Goal: Information Seeking & Learning: Learn about a topic

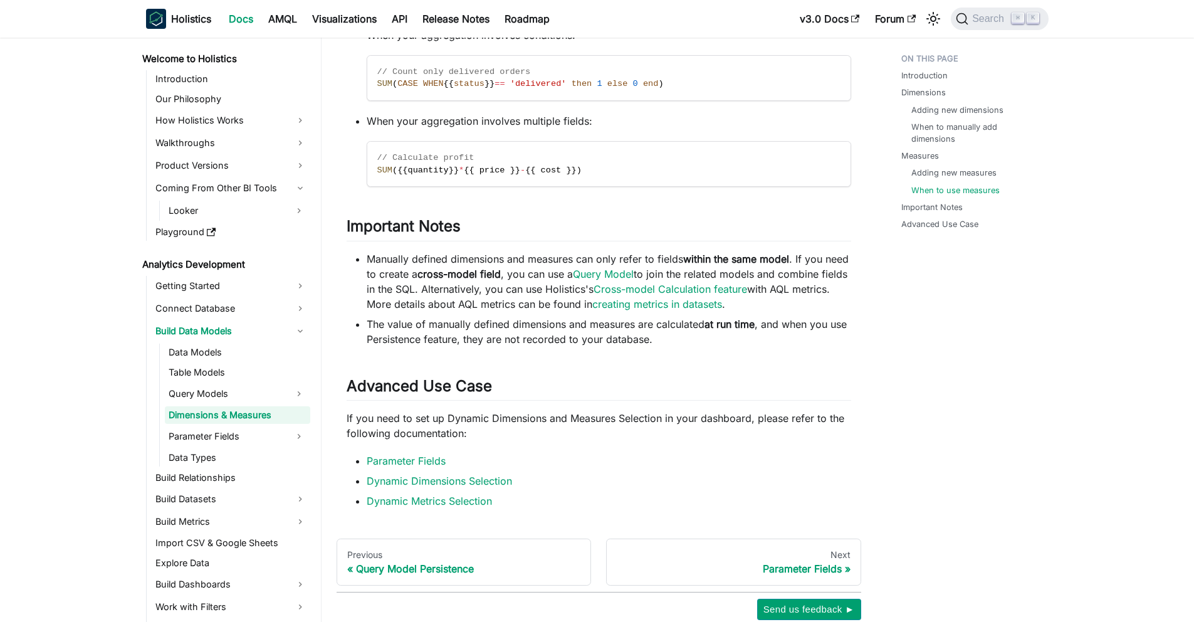
scroll to position [3663, 0]
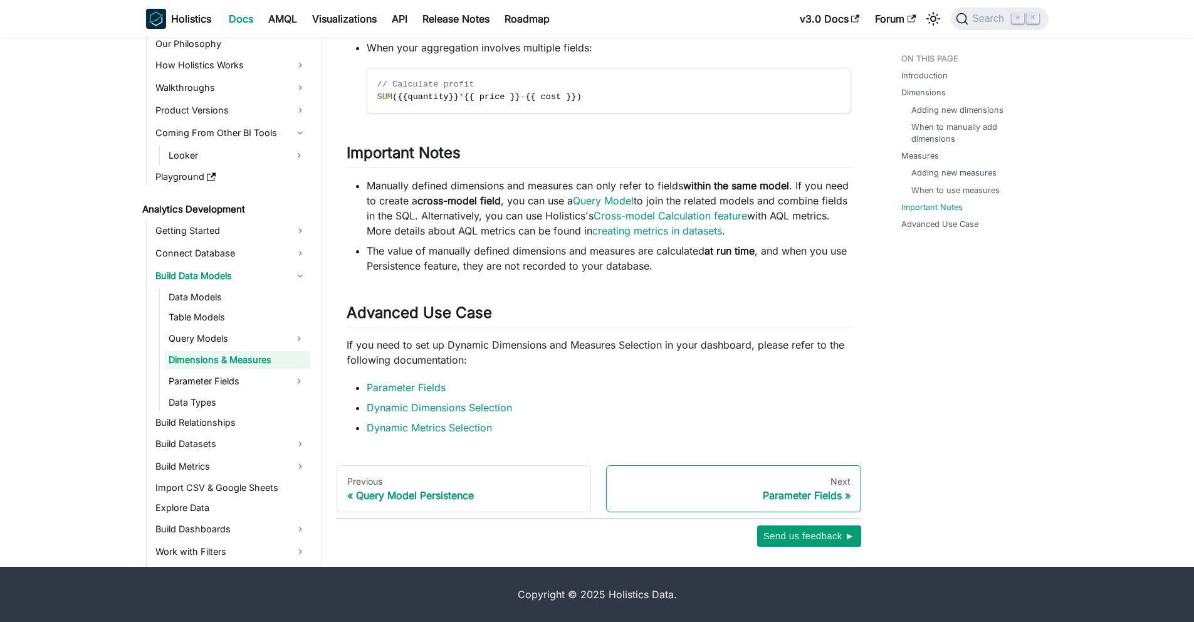
click at [753, 480] on div "Next" at bounding box center [734, 481] width 234 height 11
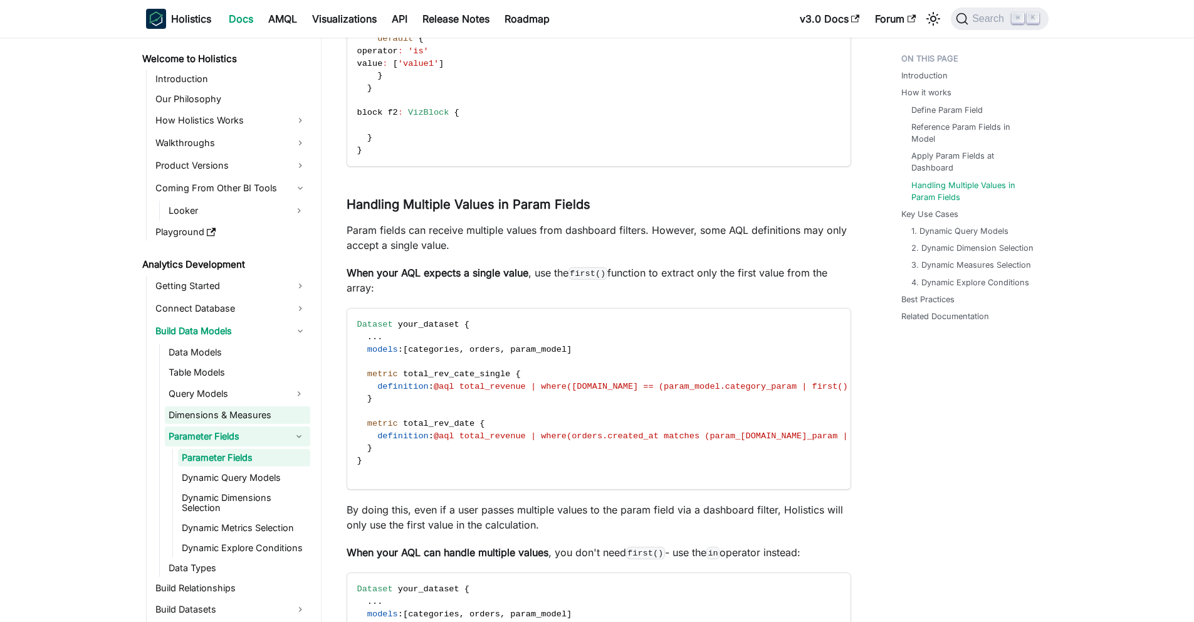
click at [238, 414] on link "Dimensions & Measures" at bounding box center [237, 415] width 145 height 18
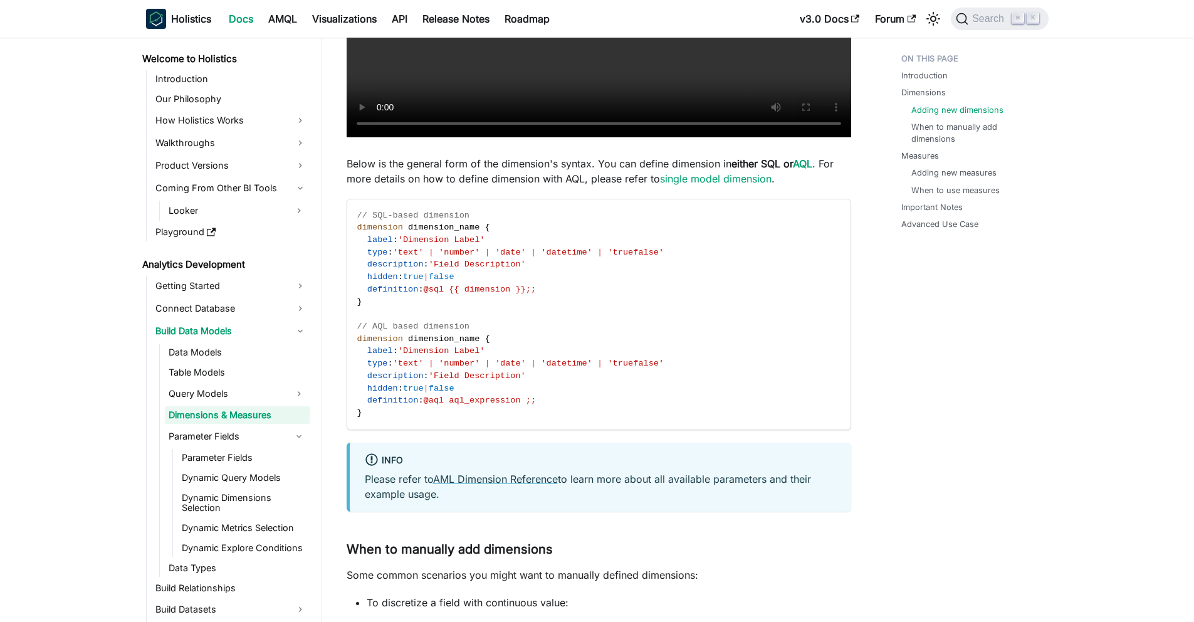
scroll to position [1360, 0]
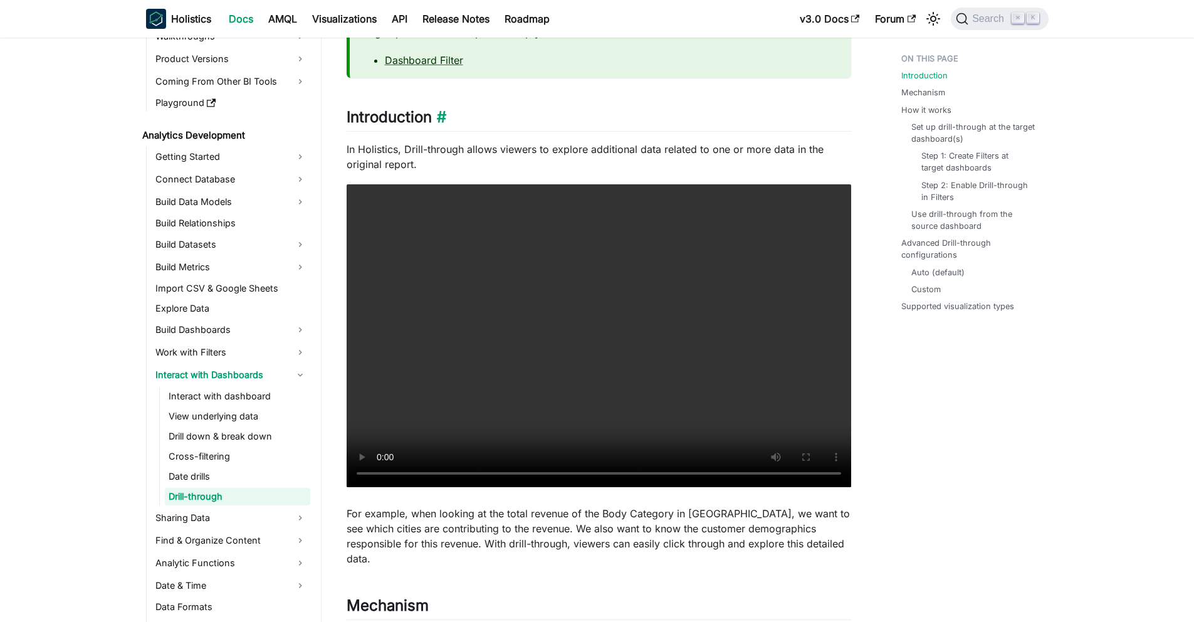
scroll to position [127, 0]
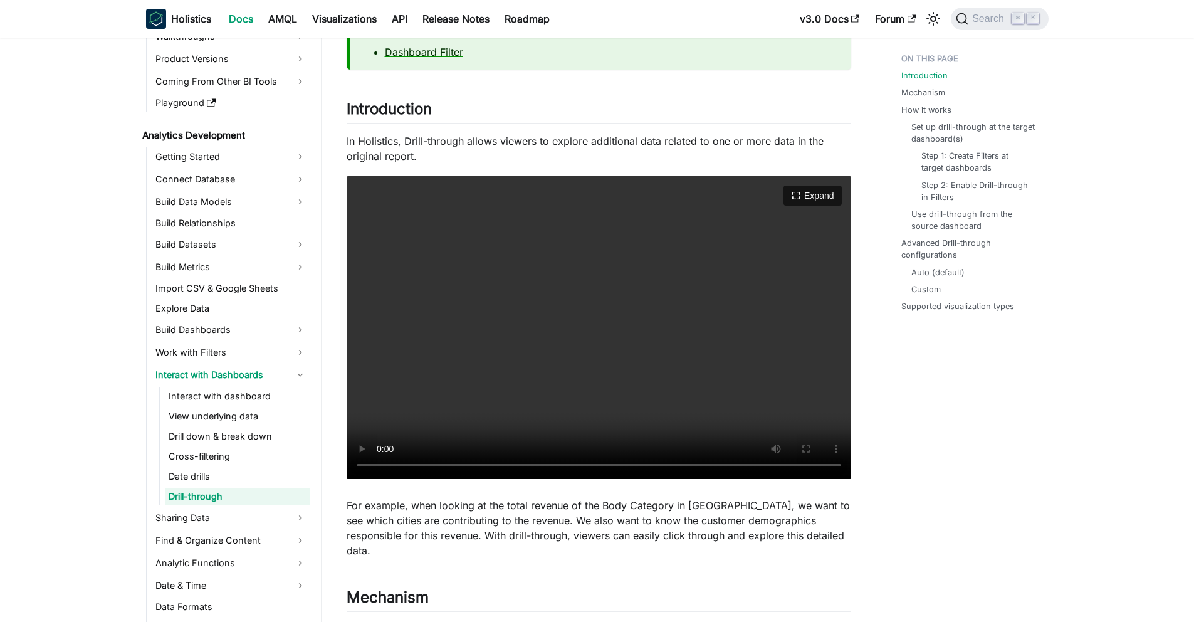
click at [628, 344] on video "Your browser does not support embedding video, but you can download it ." at bounding box center [599, 327] width 504 height 303
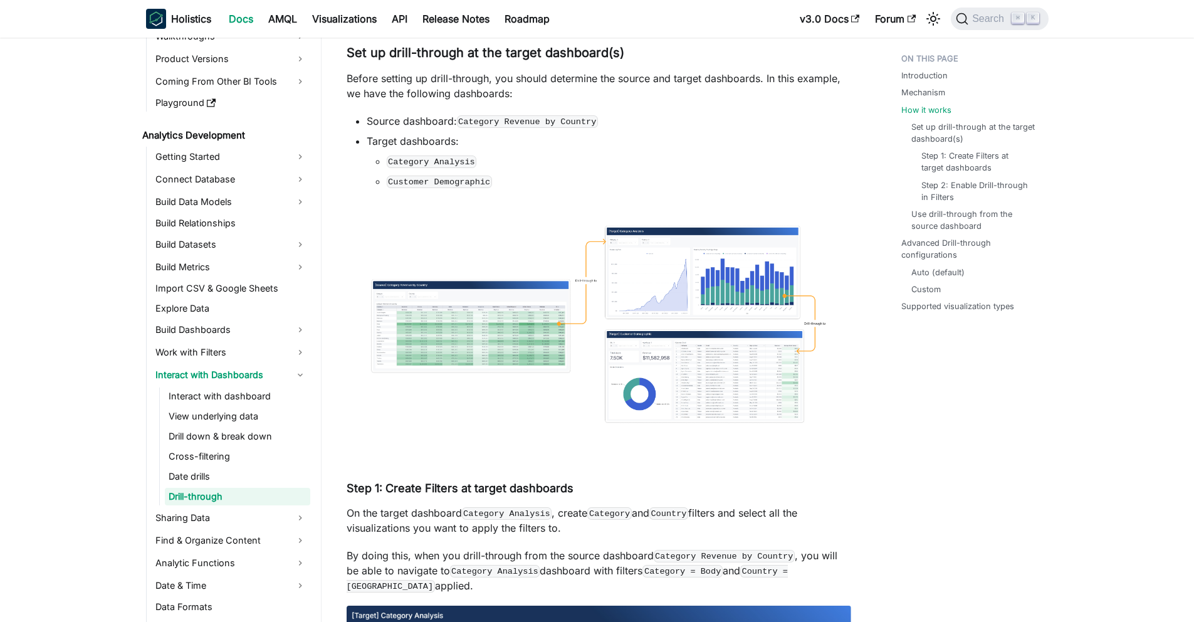
scroll to position [1656, 0]
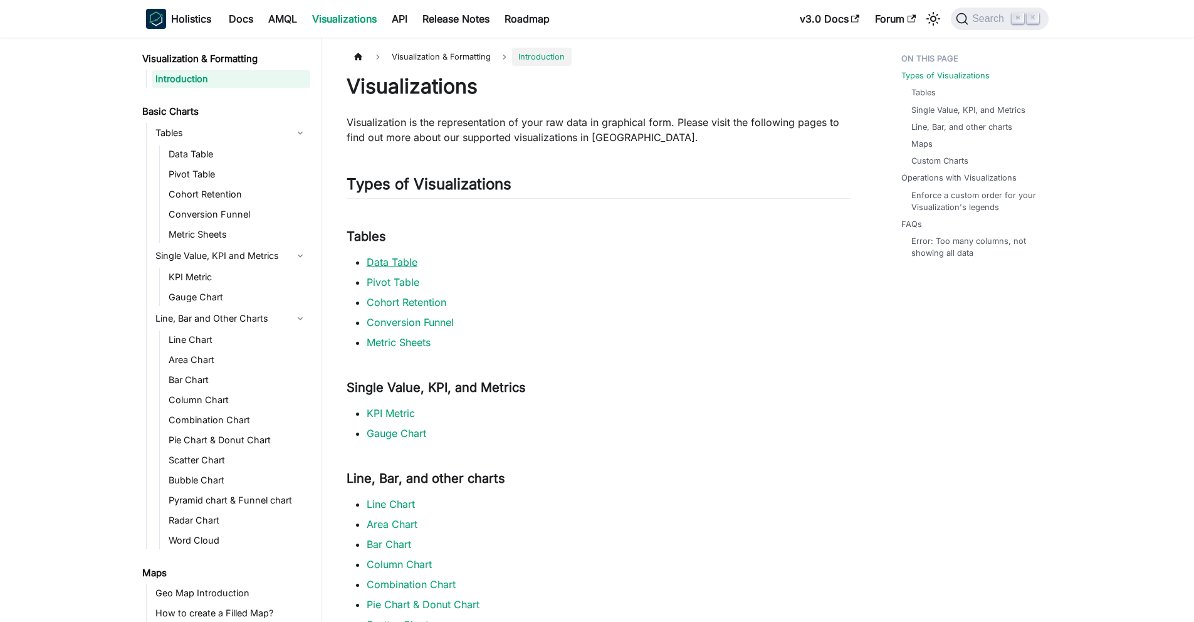
click at [383, 260] on link "Data Table" at bounding box center [392, 262] width 51 height 13
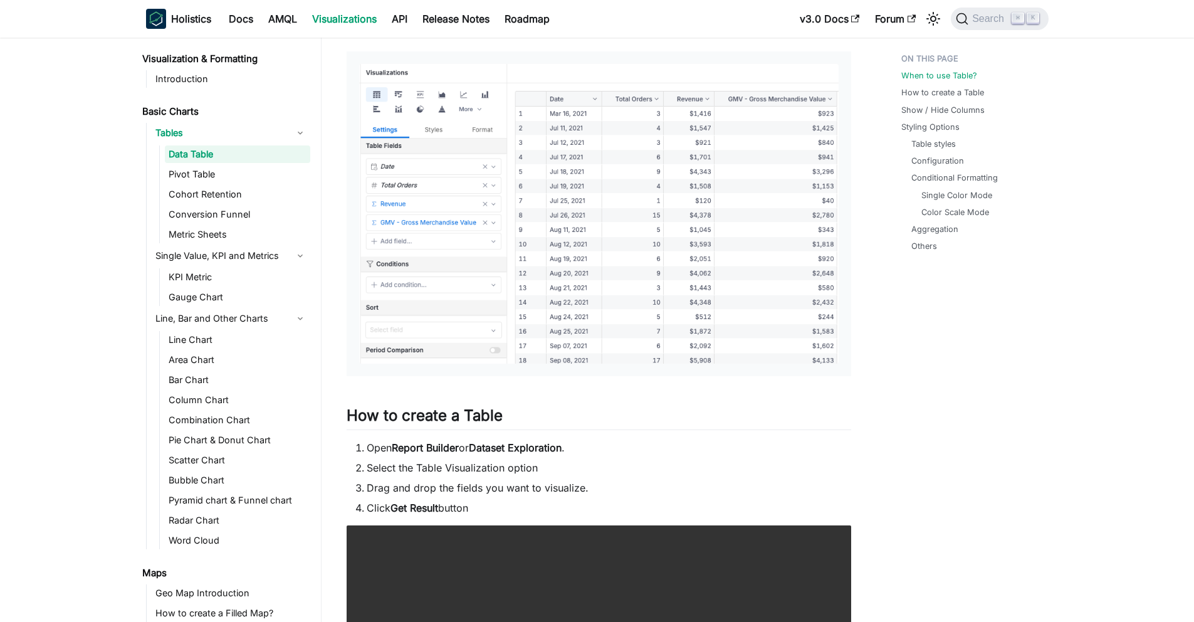
scroll to position [185, 0]
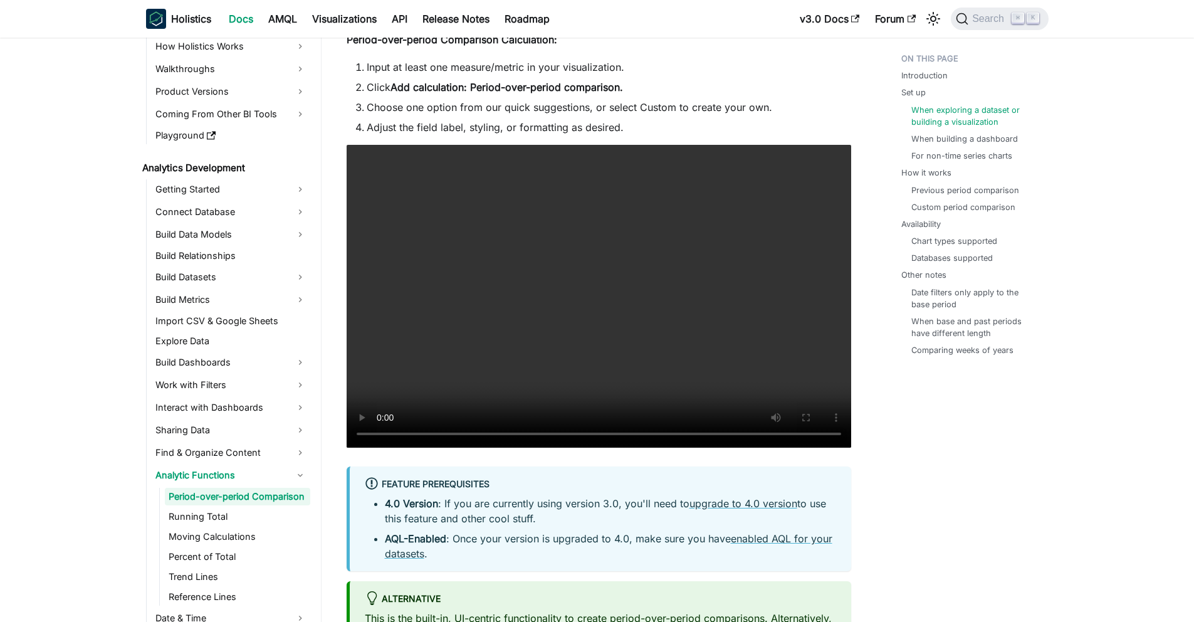
scroll to position [1213, 0]
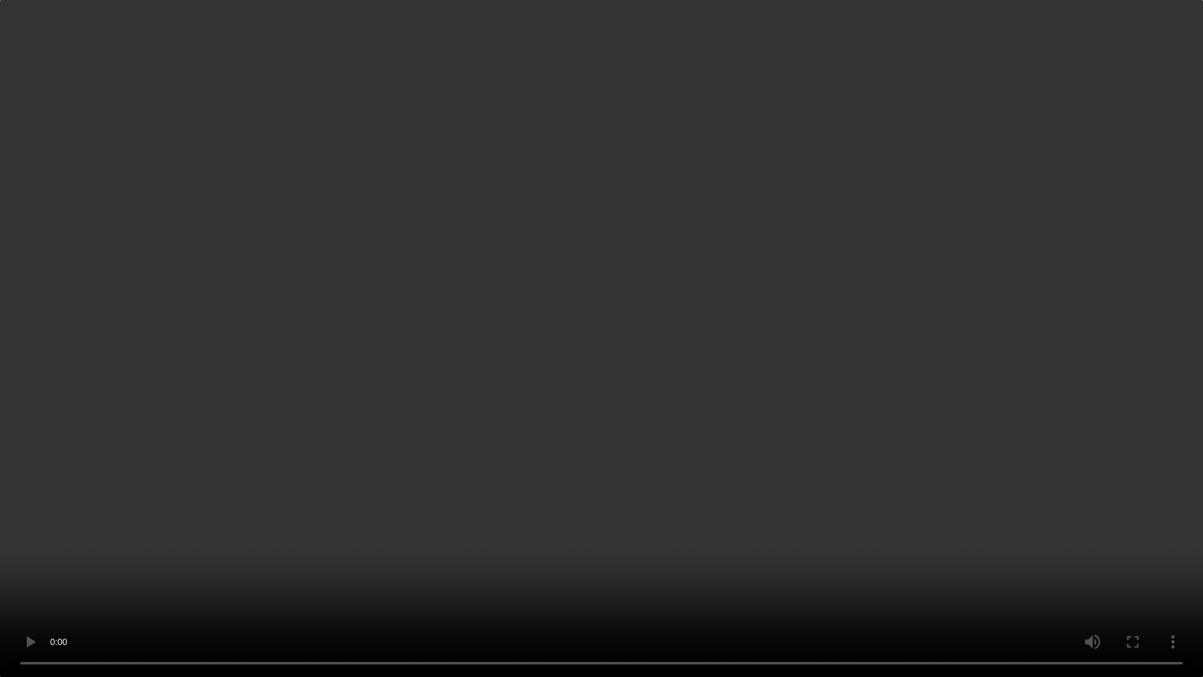
click at [491, 393] on video "Your browser does not support embedding video, but you can download it ." at bounding box center [601, 338] width 1203 height 677
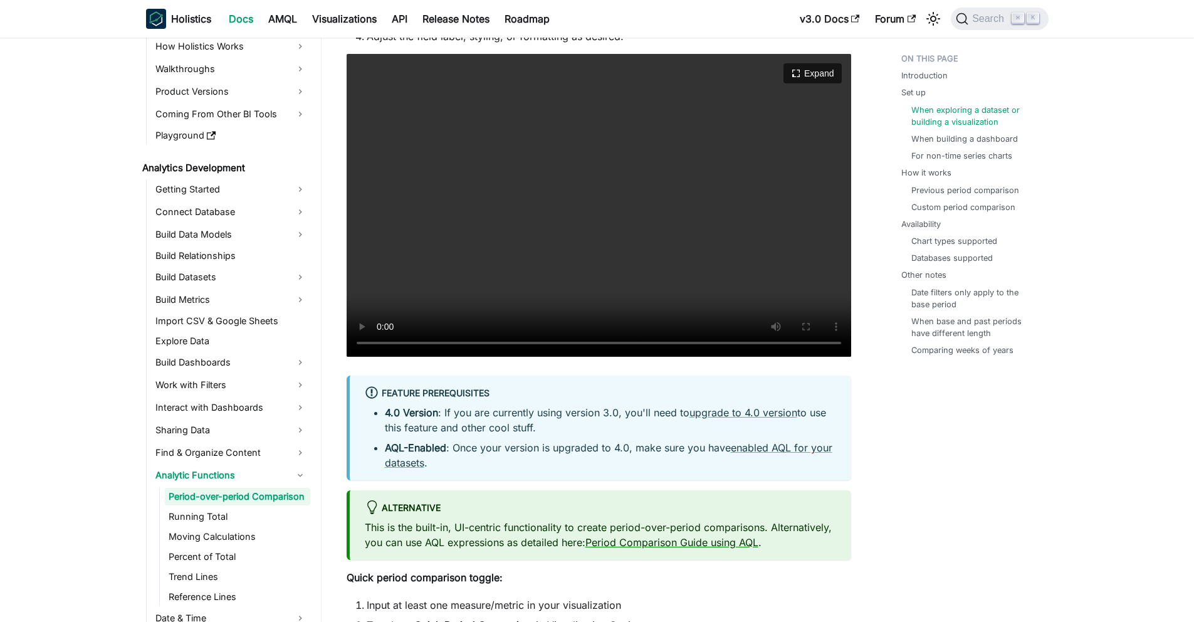
click at [518, 224] on video "Your browser does not support embedding video, but you can download it ." at bounding box center [599, 205] width 504 height 303
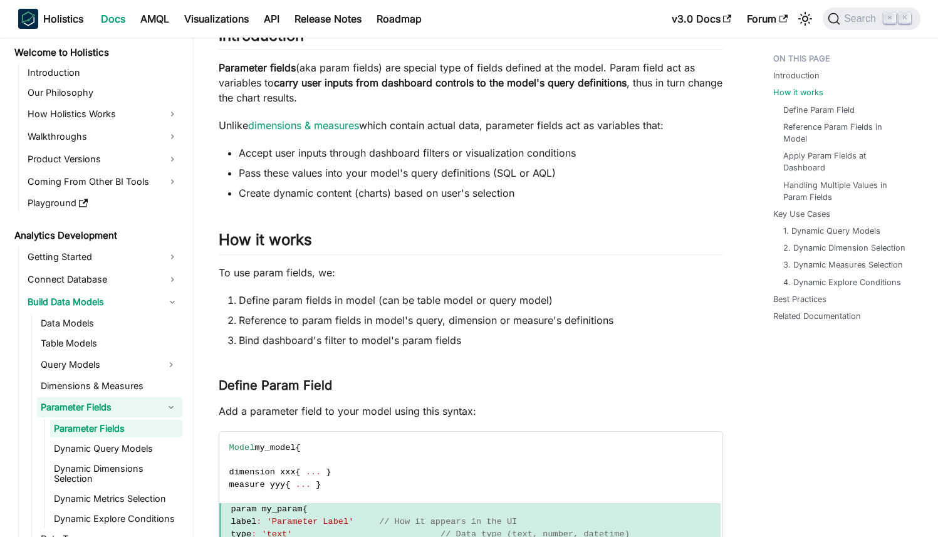
scroll to position [125, 0]
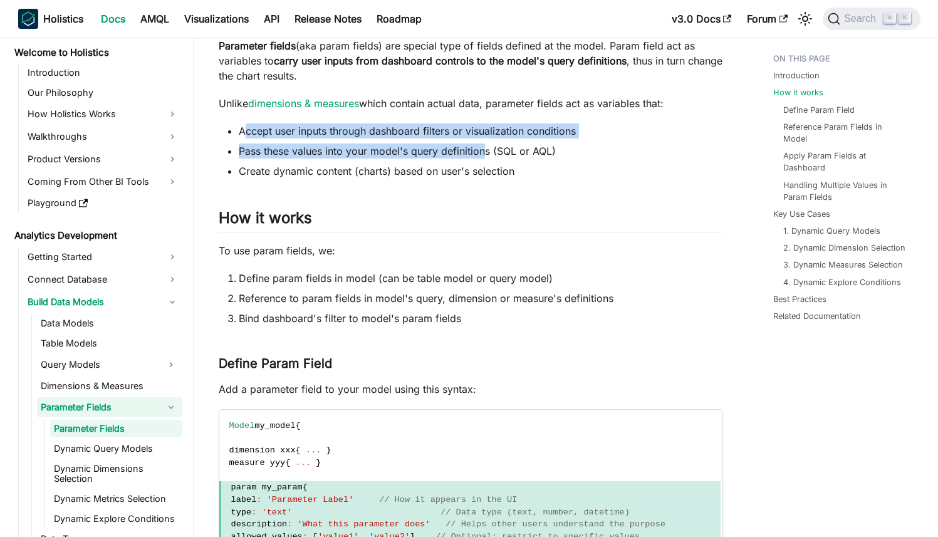
drag, startPoint x: 246, startPoint y: 127, endPoint x: 484, endPoint y: 152, distance: 238.7
click at [484, 152] on ul "Accept user inputs through dashboard filters or visualization conditions Pass t…" at bounding box center [471, 150] width 504 height 55
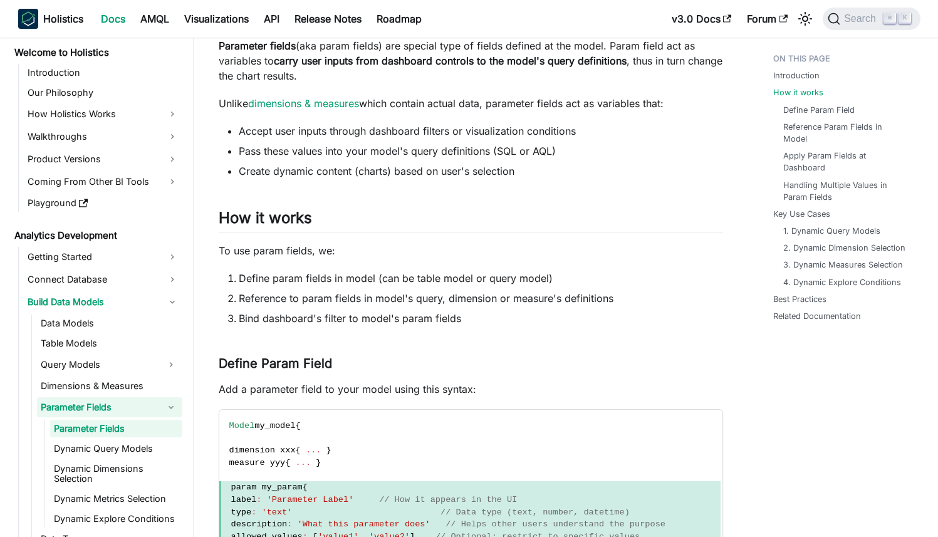
click at [484, 153] on li "Pass these values into your model's query definitions (SQL or AQL)" at bounding box center [481, 150] width 484 height 15
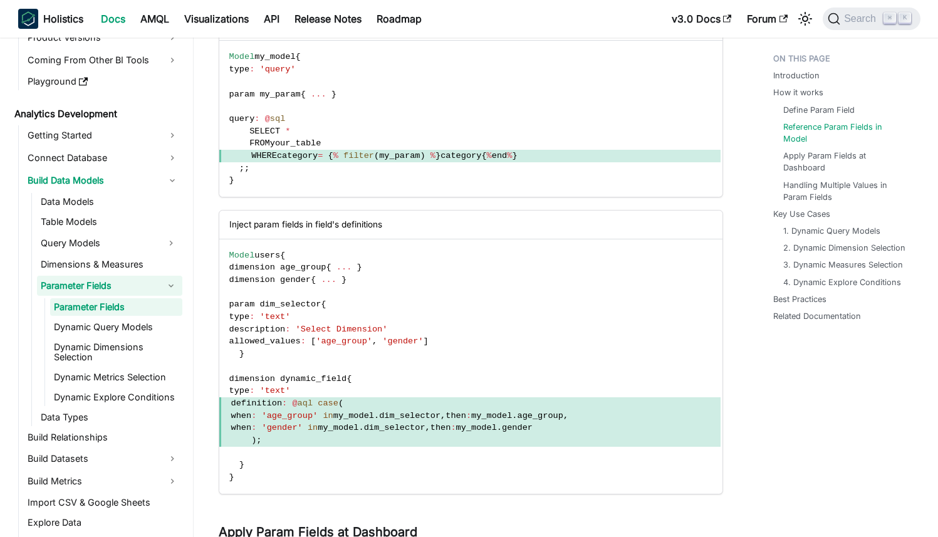
scroll to position [132, 0]
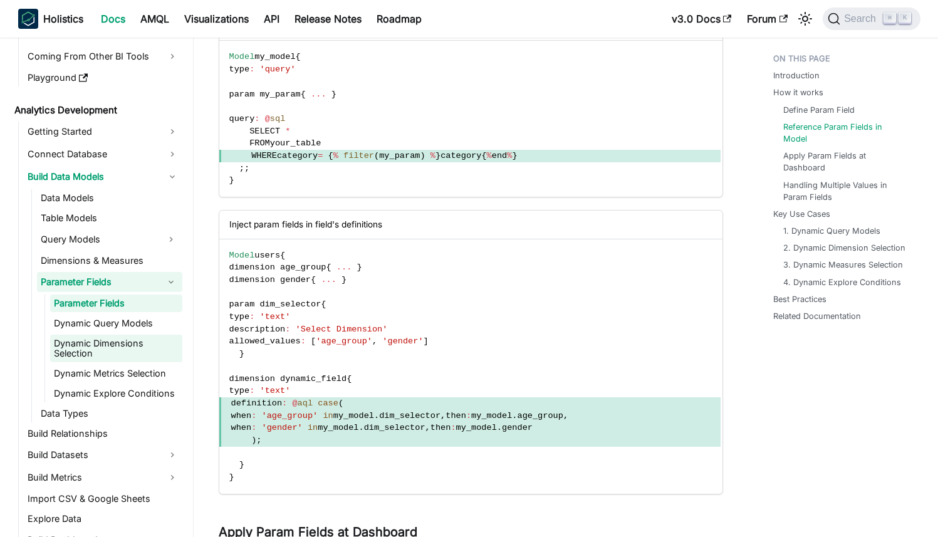
click at [117, 354] on link "Dynamic Dimensions Selection" at bounding box center [116, 349] width 132 height 28
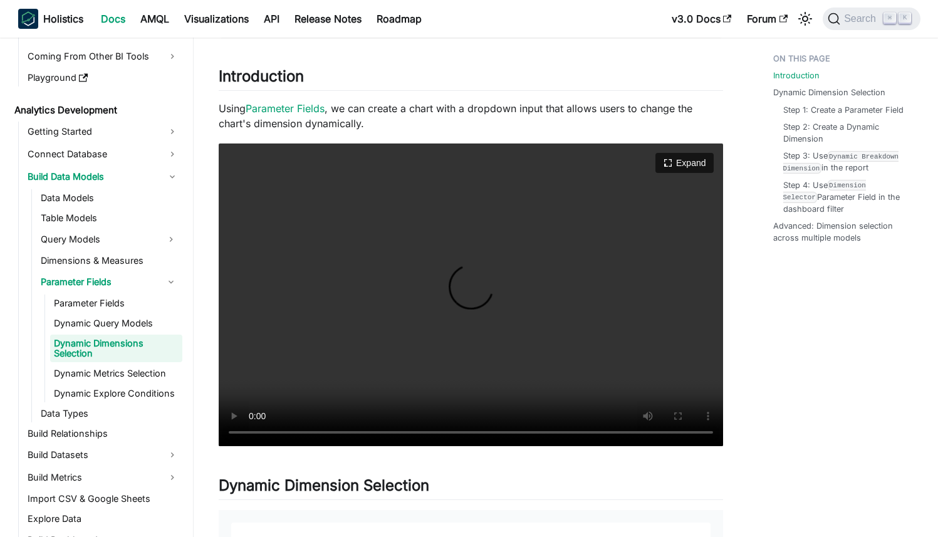
scroll to position [177, 0]
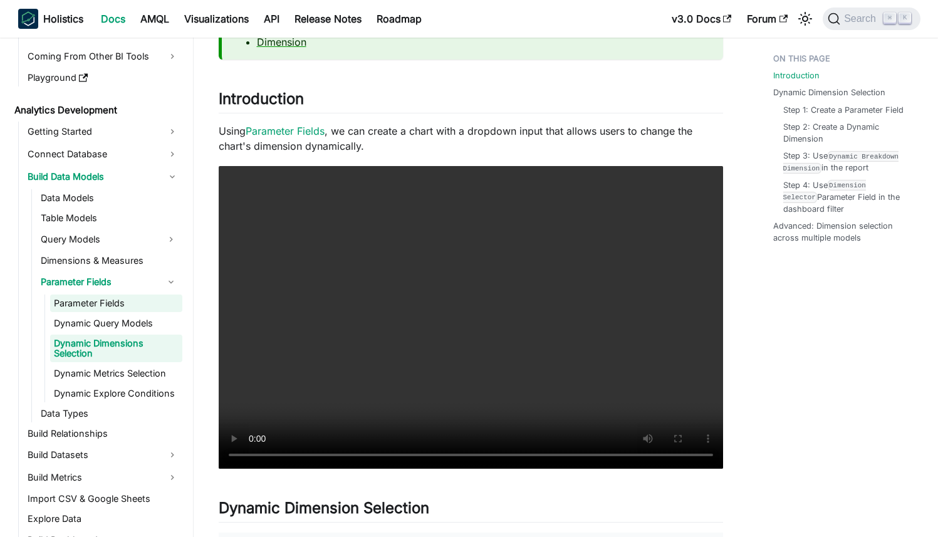
click at [136, 303] on link "Parameter Fields" at bounding box center [116, 303] width 132 height 18
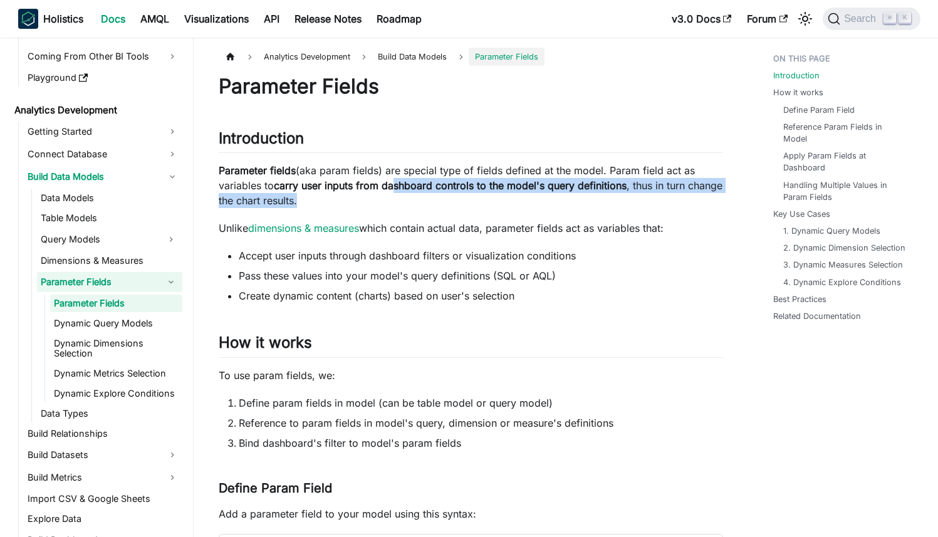
drag, startPoint x: 395, startPoint y: 184, endPoint x: 490, endPoint y: 194, distance: 95.1
click at [490, 194] on p "Parameter fields (aka param fields) are special type of fields defined at the m…" at bounding box center [471, 185] width 504 height 45
drag, startPoint x: 225, startPoint y: 197, endPoint x: 350, endPoint y: 207, distance: 125.1
click at [350, 207] on p "Parameter fields (aka param fields) are special type of fields defined at the m…" at bounding box center [471, 185] width 504 height 45
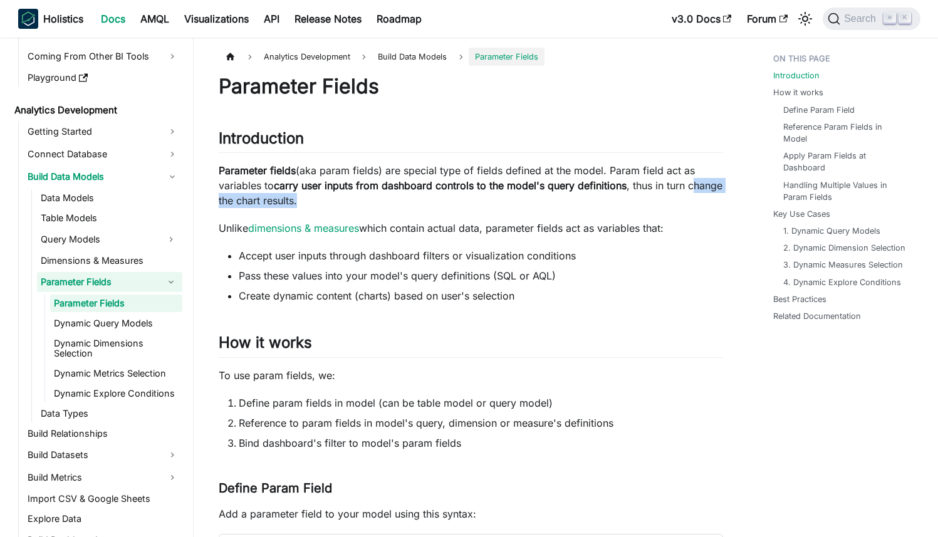
click at [350, 207] on p "Parameter fields (aka param fields) are special type of fields defined at the m…" at bounding box center [471, 185] width 504 height 45
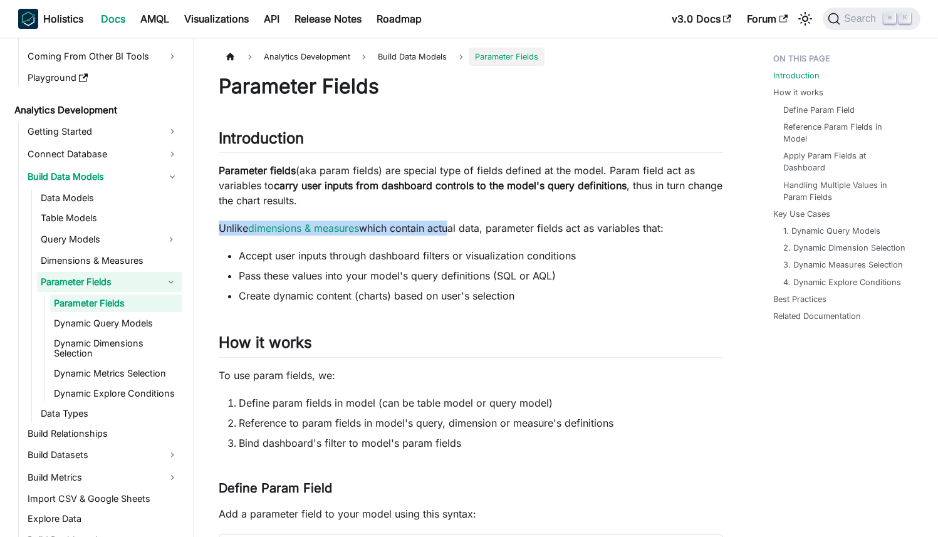
drag, startPoint x: 219, startPoint y: 225, endPoint x: 447, endPoint y: 225, distance: 228.7
click at [449, 226] on p "Unlike dimensions & measures which contain actual data, parameter fields act as…" at bounding box center [471, 228] width 504 height 15
click at [454, 230] on p "Unlike dimensions & measures which contain actual data, parameter fields act as…" at bounding box center [471, 228] width 504 height 15
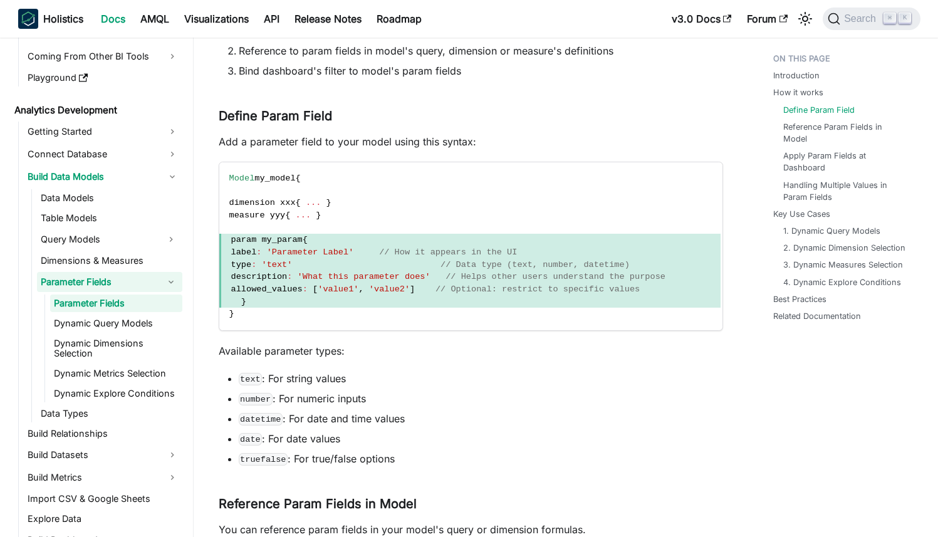
scroll to position [375, 0]
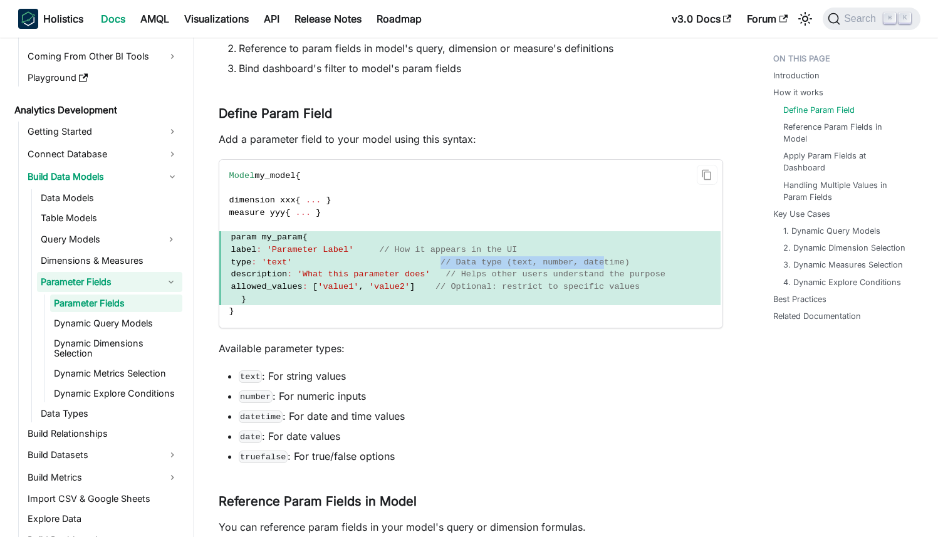
drag, startPoint x: 461, startPoint y: 259, endPoint x: 623, endPoint y: 259, distance: 162.9
click at [623, 259] on span "type : 'text' // Data type (text, number, datetime)" at bounding box center [469, 262] width 501 height 13
click at [623, 259] on span "// Data type (text, number, datetime)" at bounding box center [534, 262] width 189 height 9
drag, startPoint x: 477, startPoint y: 273, endPoint x: 594, endPoint y: 273, distance: 117.2
click at [595, 273] on span "// Helps other users understand the purpose" at bounding box center [556, 273] width 220 height 9
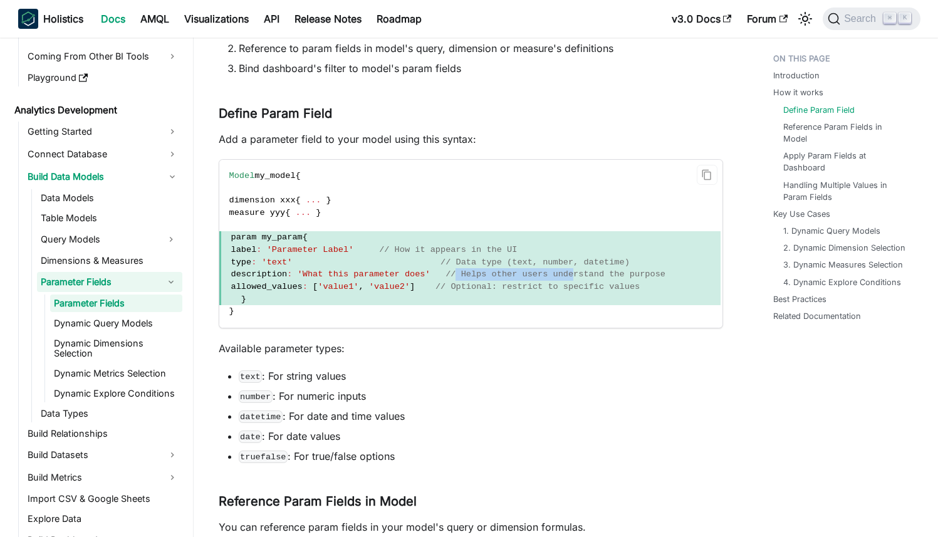
click at [594, 273] on span "// Helps other users understand the purpose" at bounding box center [556, 273] width 220 height 9
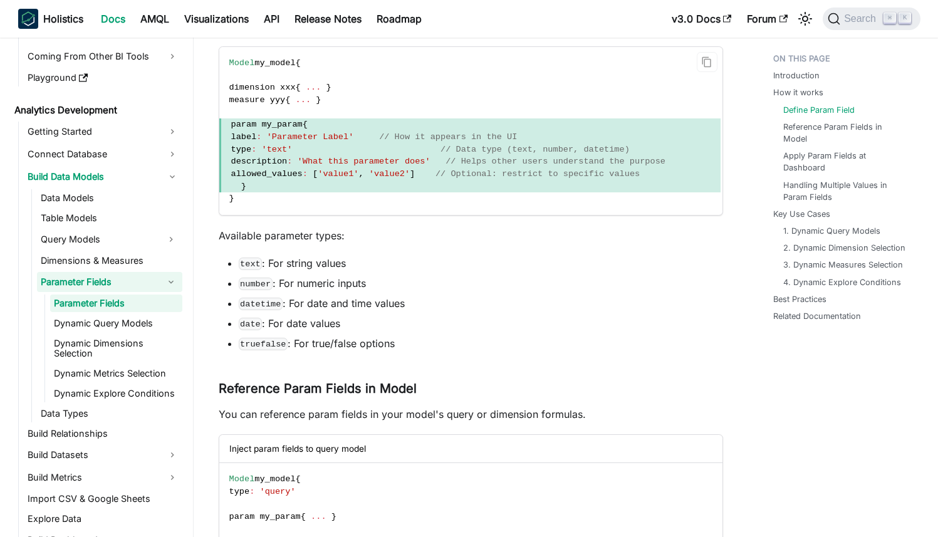
scroll to position [528, 0]
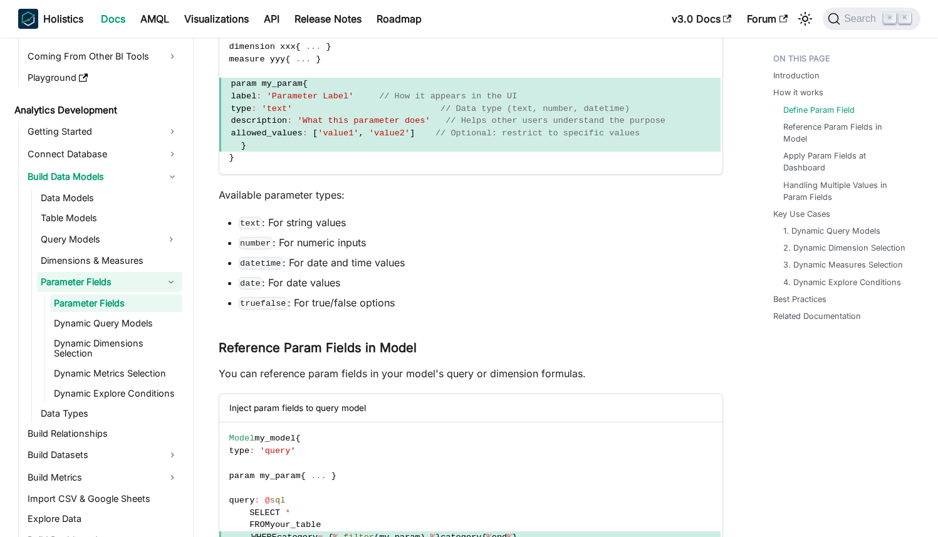
click at [244, 222] on code "text" at bounding box center [251, 223] width 24 height 13
click at [244, 263] on code "datetime" at bounding box center [261, 263] width 44 height 13
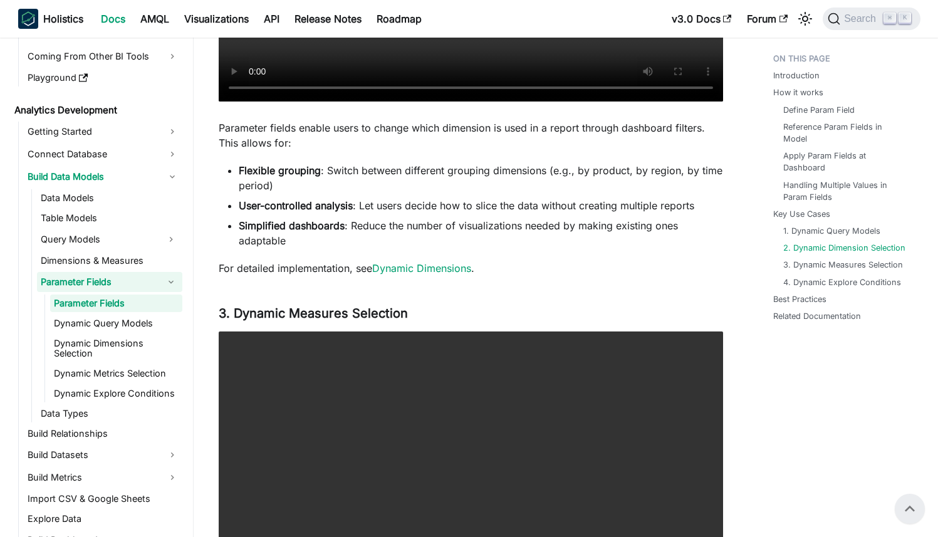
scroll to position [2759, 0]
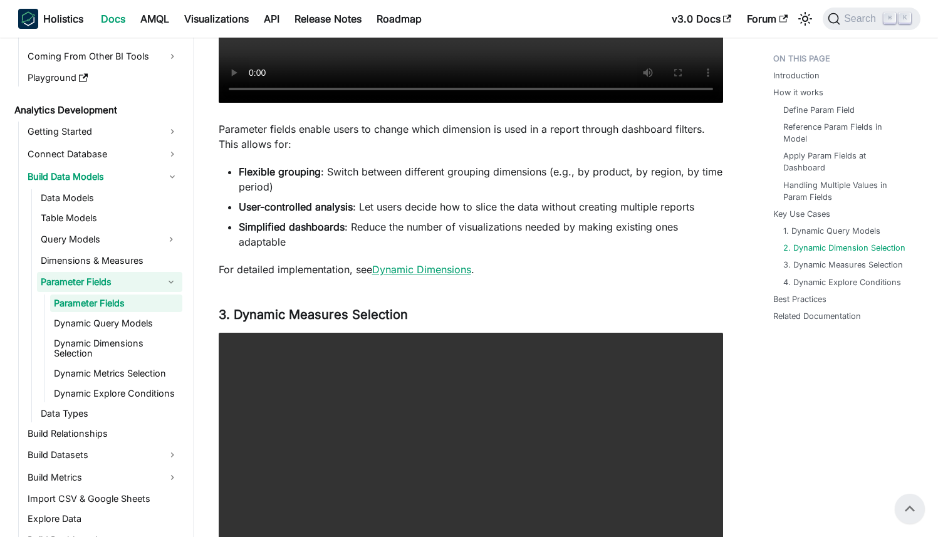
click at [419, 276] on link "Dynamic Dimensions" at bounding box center [421, 269] width 99 height 13
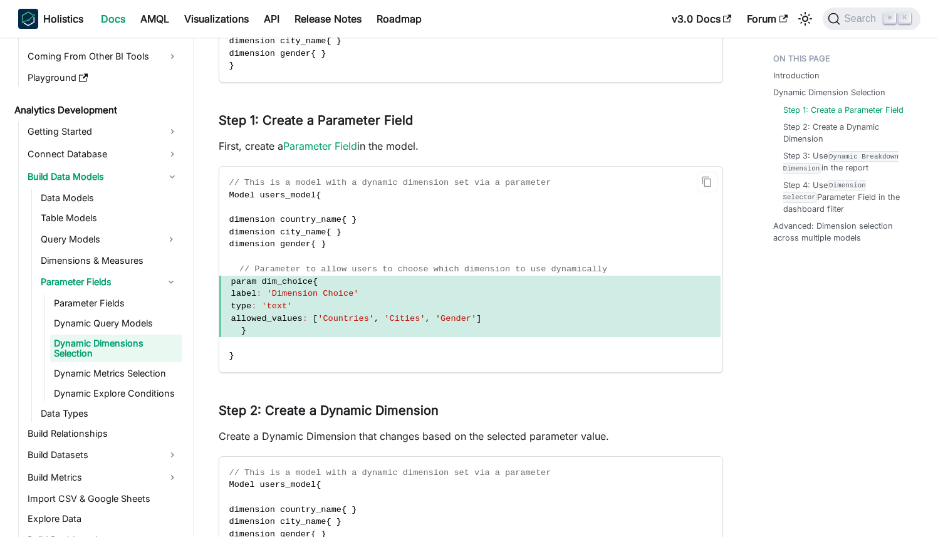
scroll to position [1485, 0]
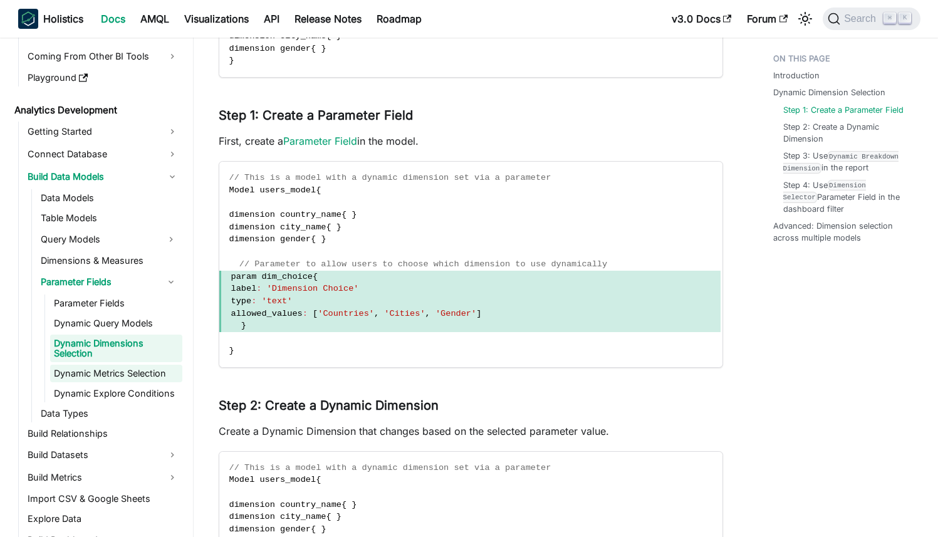
click at [117, 374] on link "Dynamic Metrics Selection" at bounding box center [116, 374] width 132 height 18
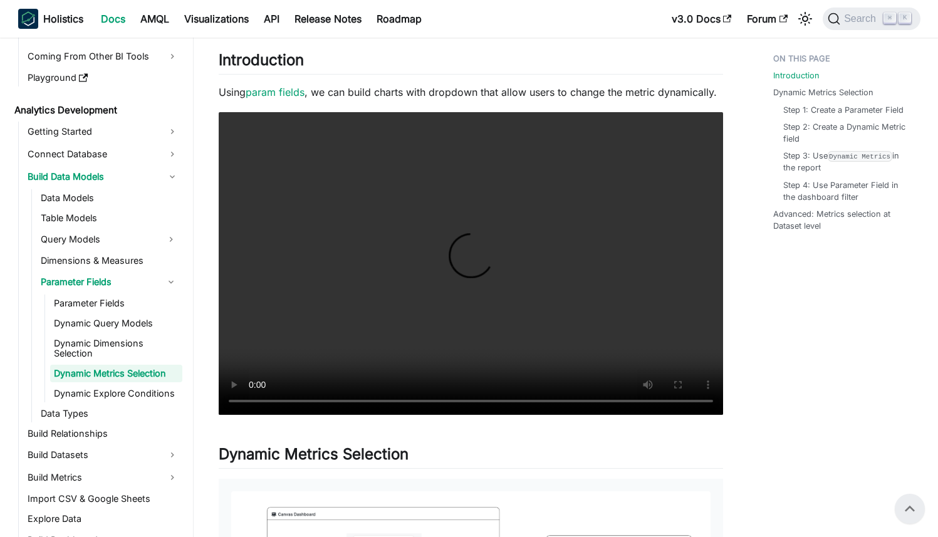
scroll to position [174, 0]
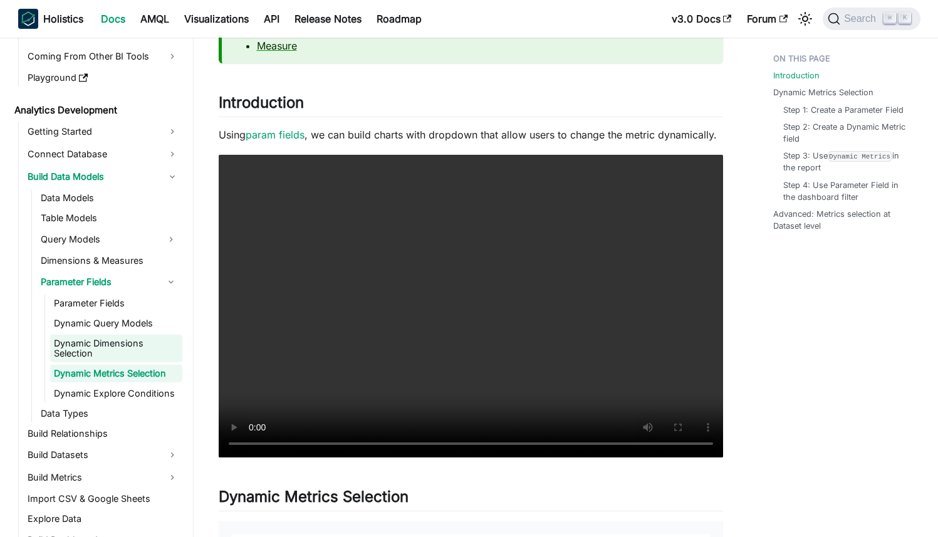
click at [127, 349] on link "Dynamic Dimensions Selection" at bounding box center [116, 349] width 132 height 28
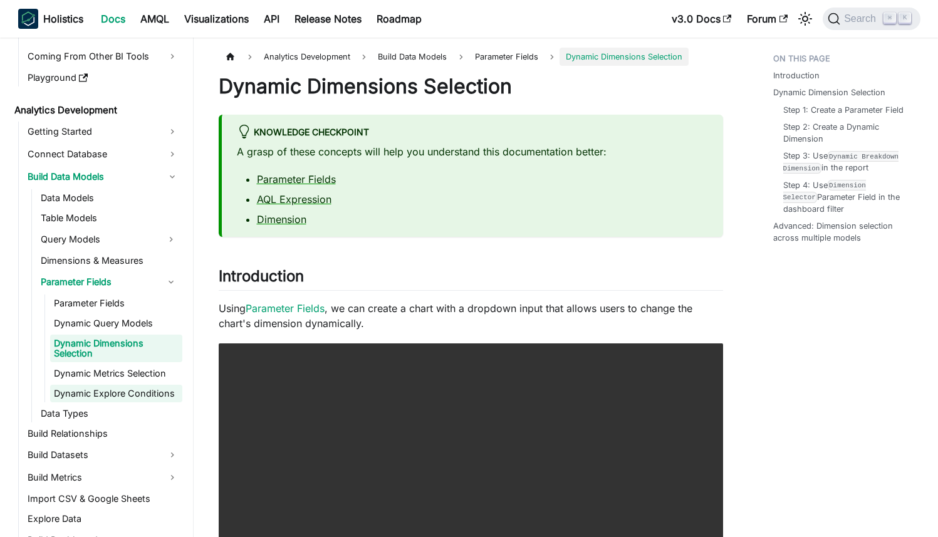
click at [145, 391] on link "Dynamic Explore Conditions" at bounding box center [116, 394] width 132 height 18
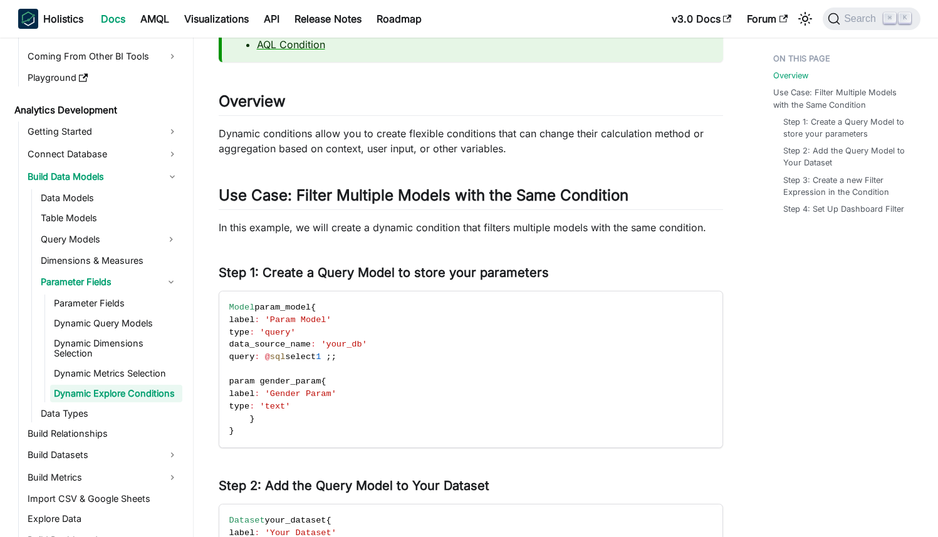
scroll to position [226, 0]
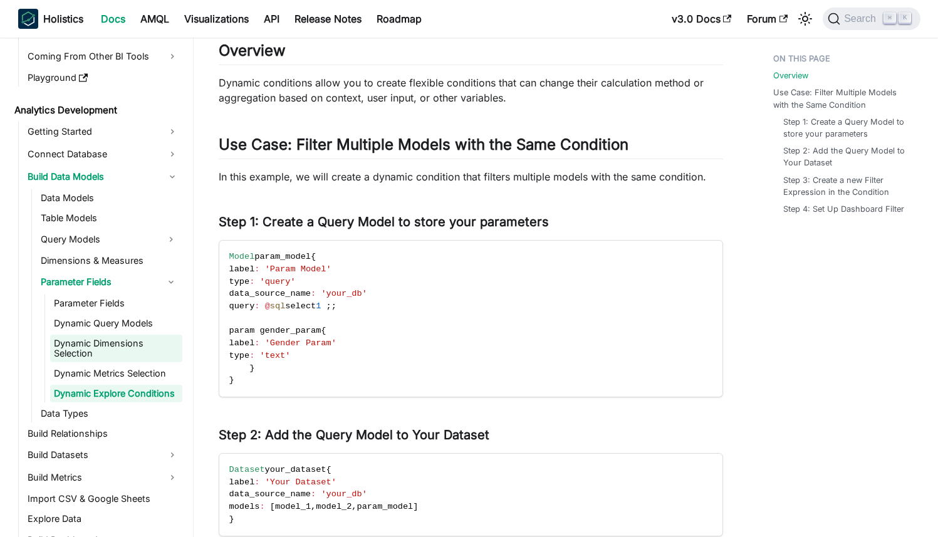
click at [115, 339] on link "Dynamic Dimensions Selection" at bounding box center [116, 349] width 132 height 28
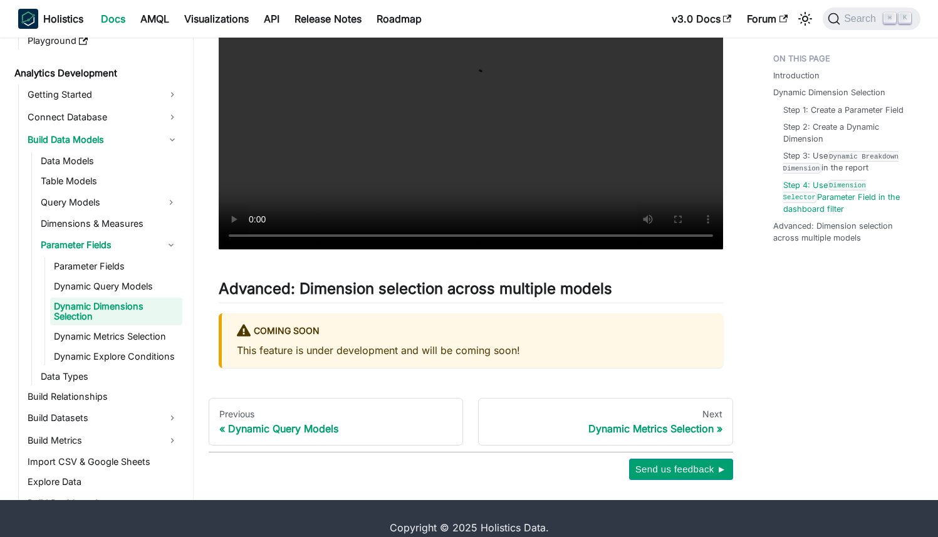
scroll to position [2847, 0]
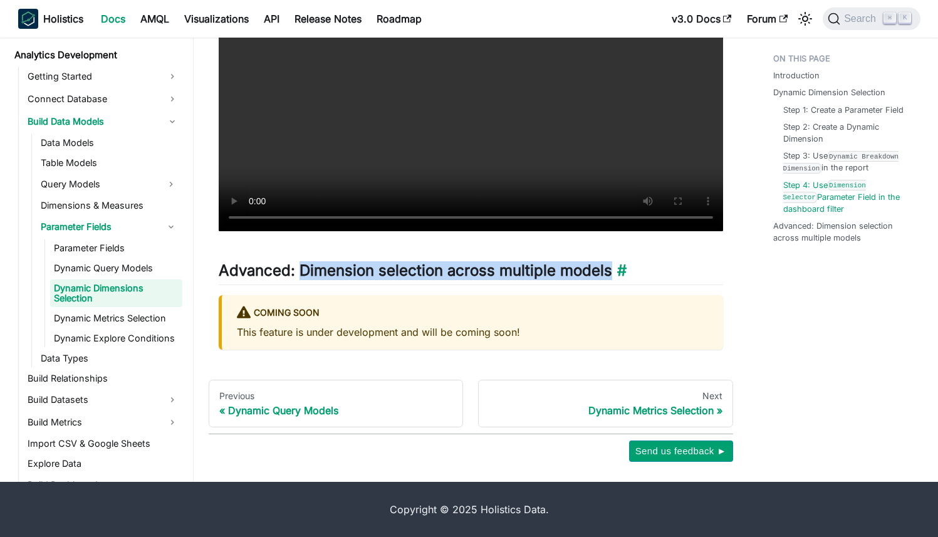
drag, startPoint x: 302, startPoint y: 271, endPoint x: 667, endPoint y: 271, distance: 364.7
click at [667, 271] on h2 "Advanced: Dimension selection across multiple models ​" at bounding box center [471, 273] width 504 height 24
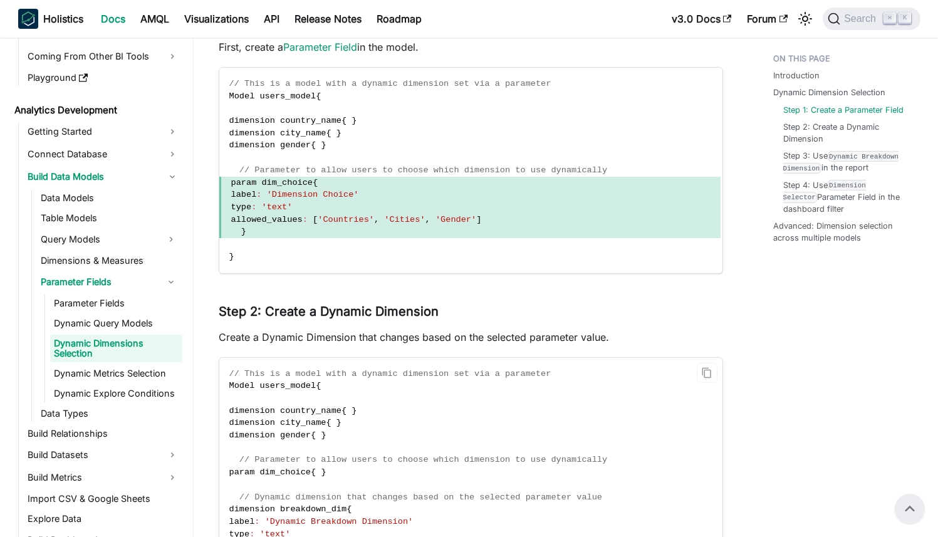
scroll to position [1563, 0]
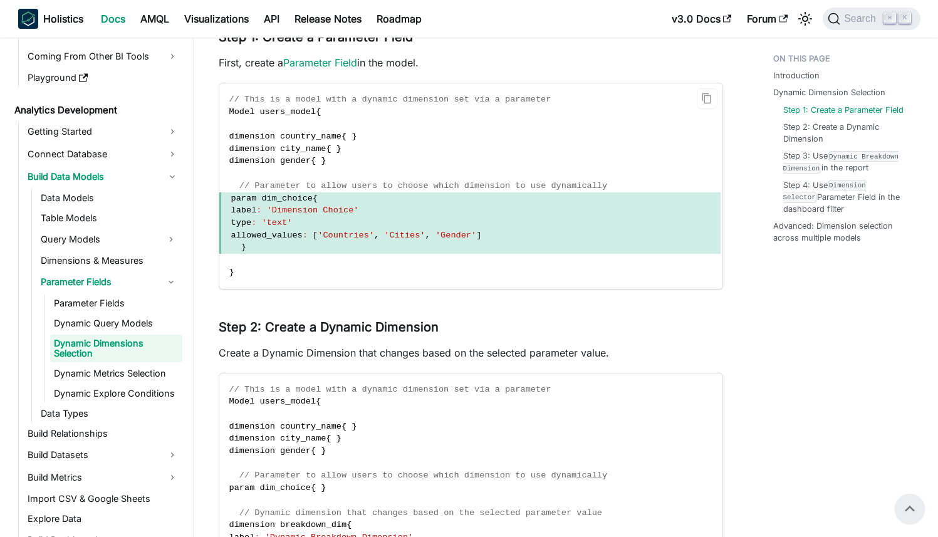
click at [308, 204] on span "param dim_choice {" at bounding box center [469, 198] width 501 height 13
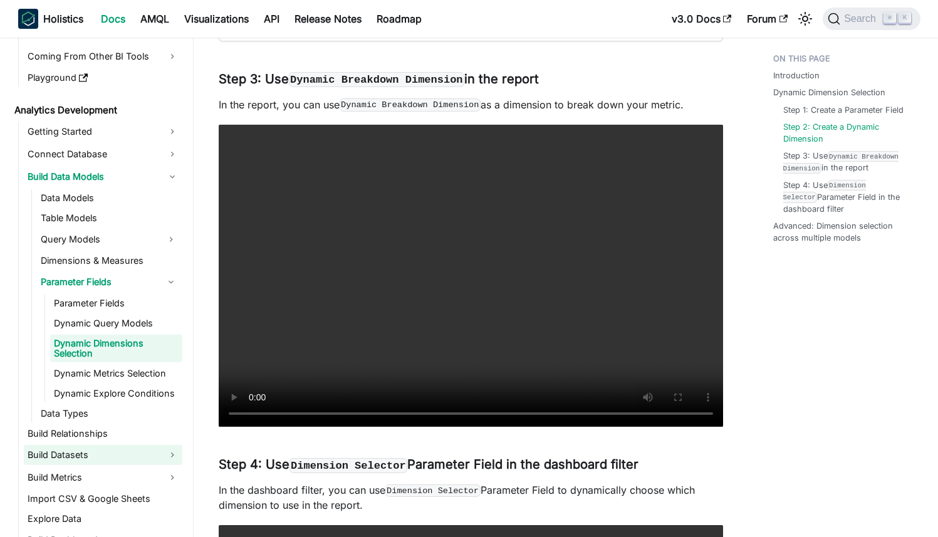
scroll to position [2269, 0]
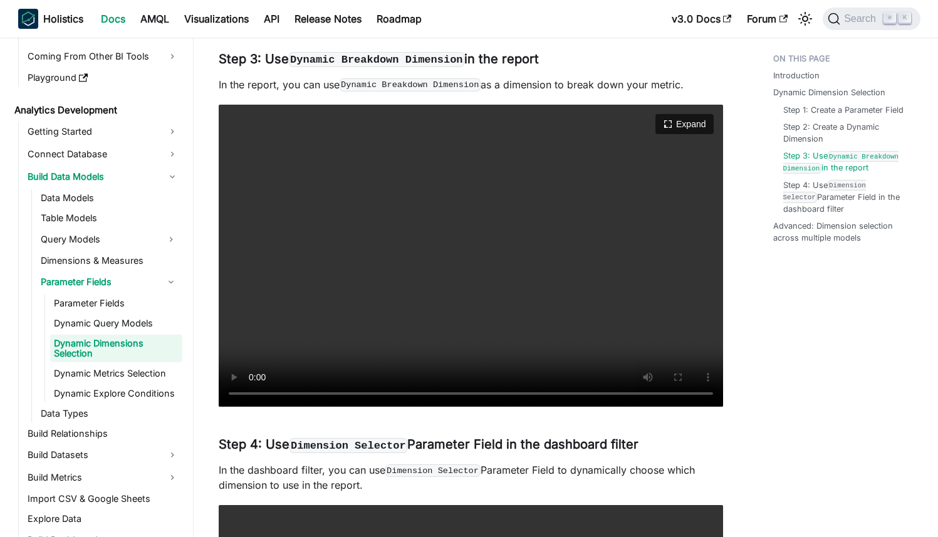
click at [433, 267] on video "Your browser does not support embedding video, but you can download it ." at bounding box center [471, 256] width 504 height 303
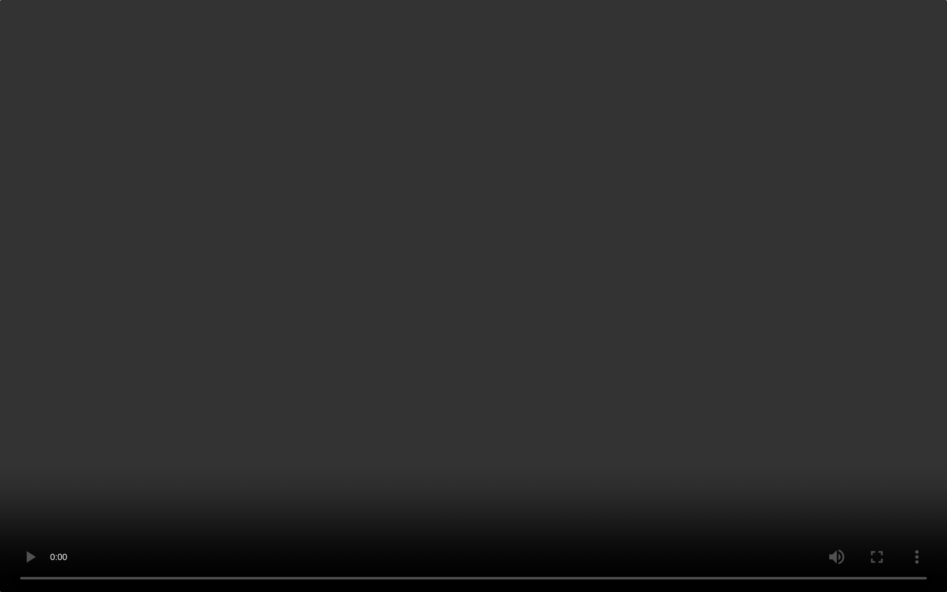
click at [915, 61] on video "Your browser does not support embedding video, but you can download it ." at bounding box center [473, 296] width 947 height 592
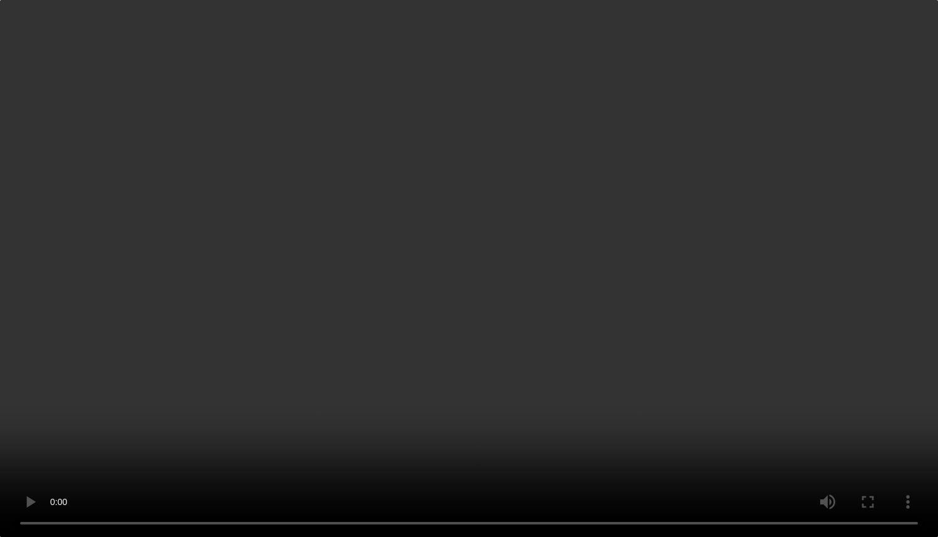
scroll to position [2685, 0]
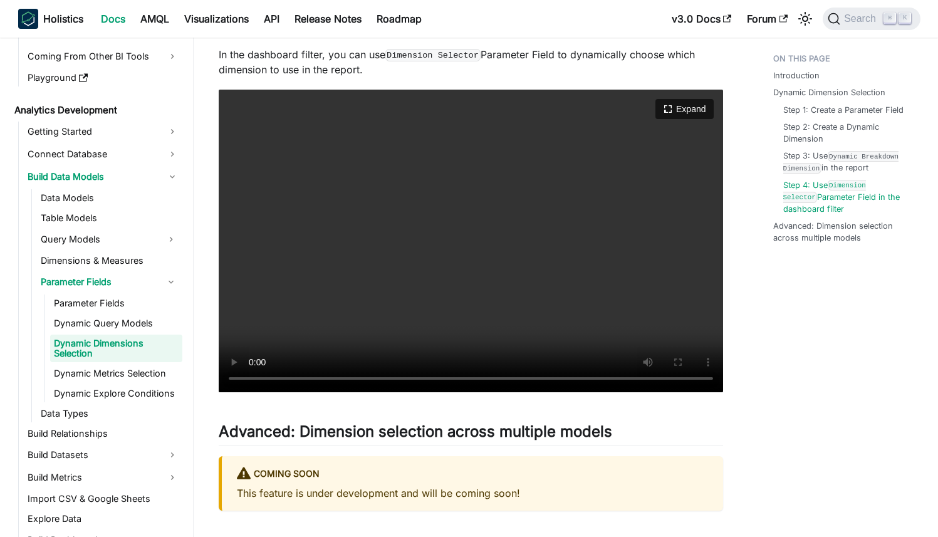
click at [444, 181] on video "Your browser does not support embedding video, but you can download it ." at bounding box center [471, 241] width 504 height 303
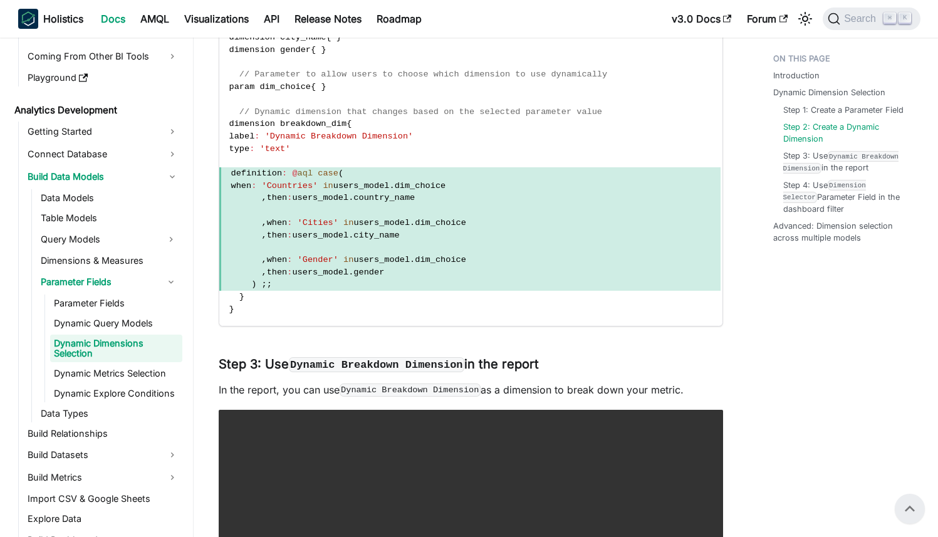
scroll to position [1959, 0]
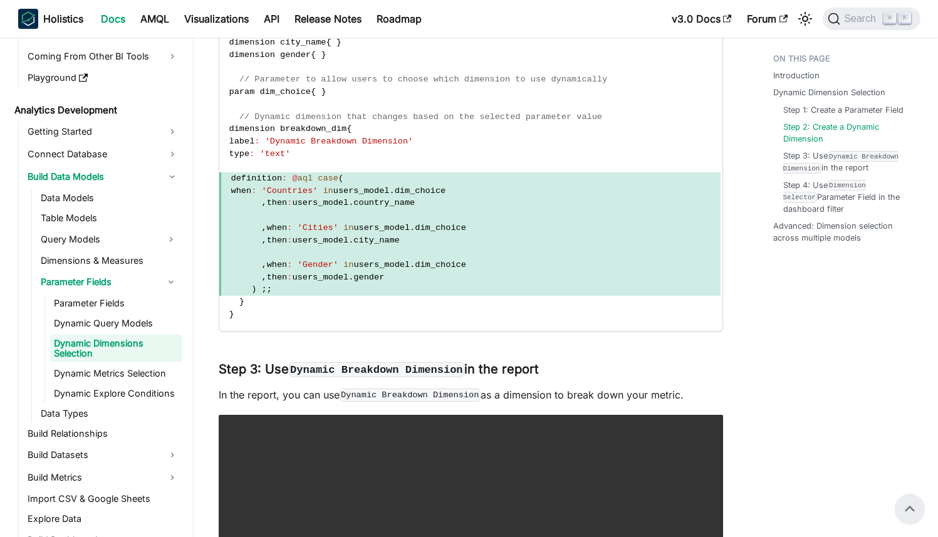
click at [298, 192] on span "'Countries'" at bounding box center [289, 190] width 56 height 9
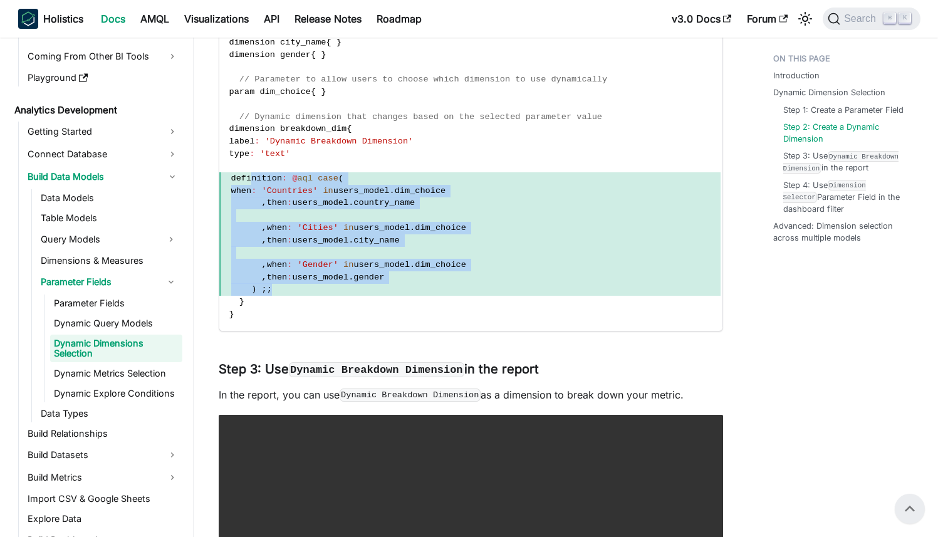
drag, startPoint x: 252, startPoint y: 177, endPoint x: 291, endPoint y: 292, distance: 121.1
click at [291, 292] on code "// This is a model with a dynamic dimension set via a parameter Model users_mod…" at bounding box center [469, 153] width 501 height 353
copy code "definition : @ aql case ( when : 'Countries' in users_model . dim_choice , then…"
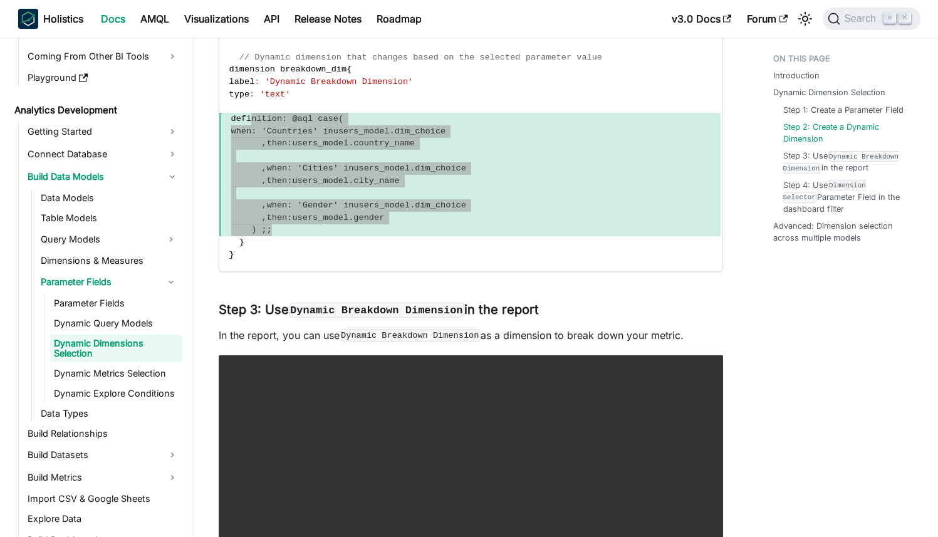
scroll to position [2147, 0]
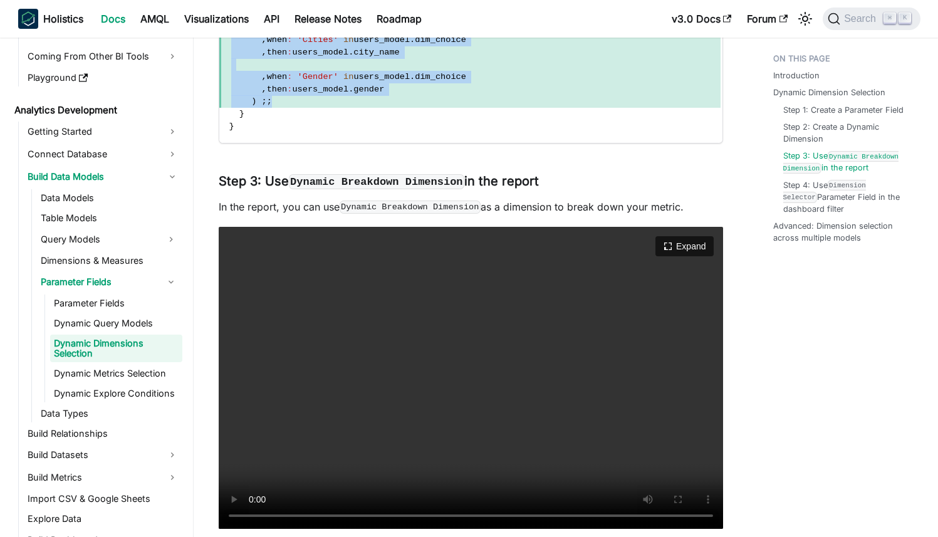
click at [329, 397] on video "Your browser does not support embedding video, but you can download it ." at bounding box center [471, 378] width 504 height 303
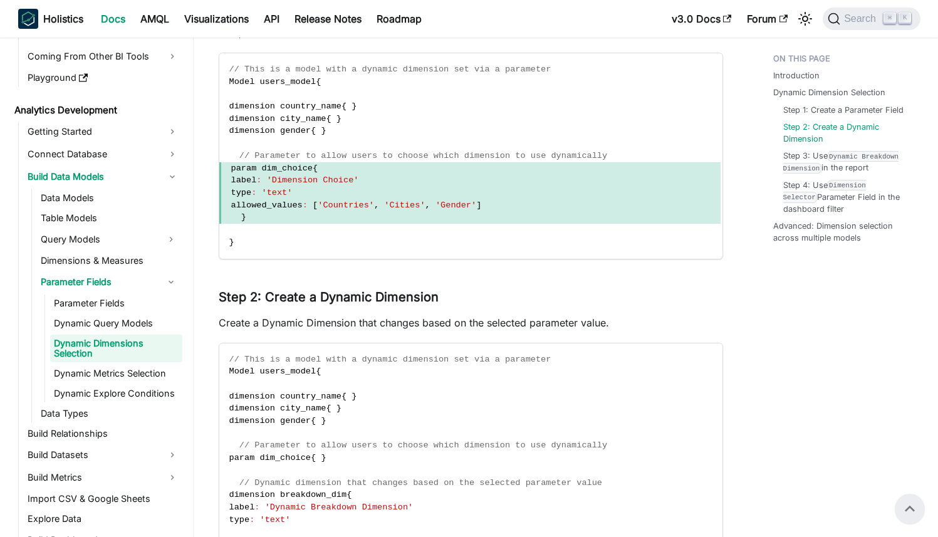
scroll to position [1532, 0]
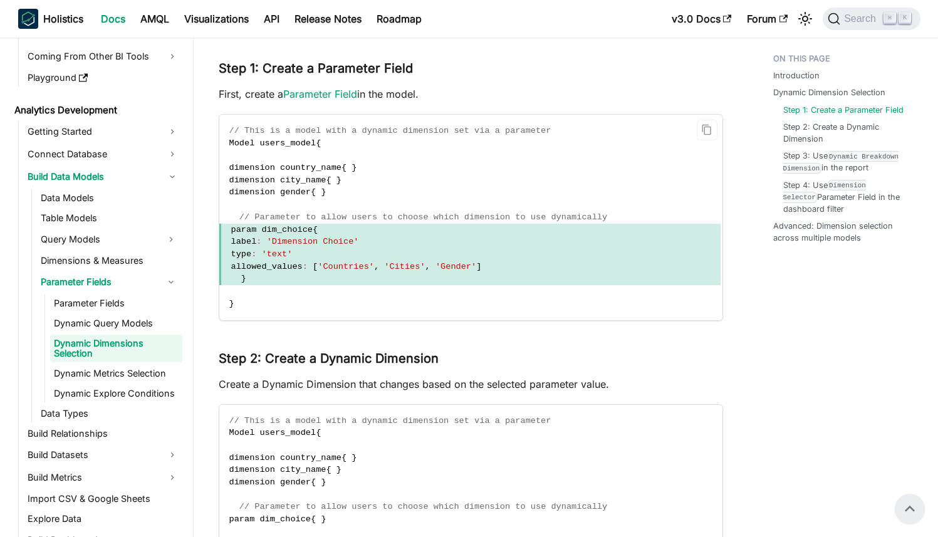
click at [259, 276] on span "}" at bounding box center [469, 279] width 501 height 13
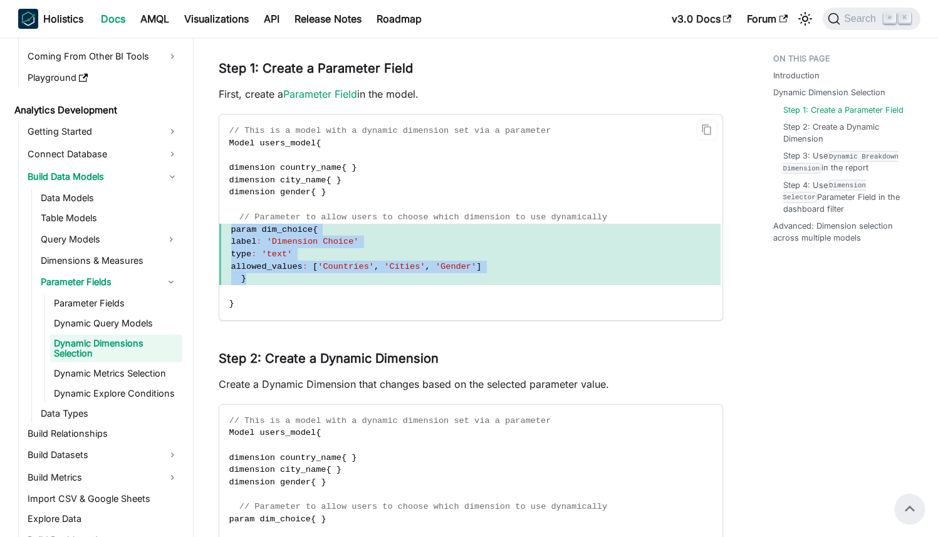
drag, startPoint x: 248, startPoint y: 281, endPoint x: 220, endPoint y: 232, distance: 56.4
click at [220, 232] on code "// This is a model with a dynamic dimension set via a parameter Model users_mod…" at bounding box center [469, 218] width 501 height 206
copy code "param dim_choice { label : 'Dimension Choice' type : 'text' allowed_values : [ …"
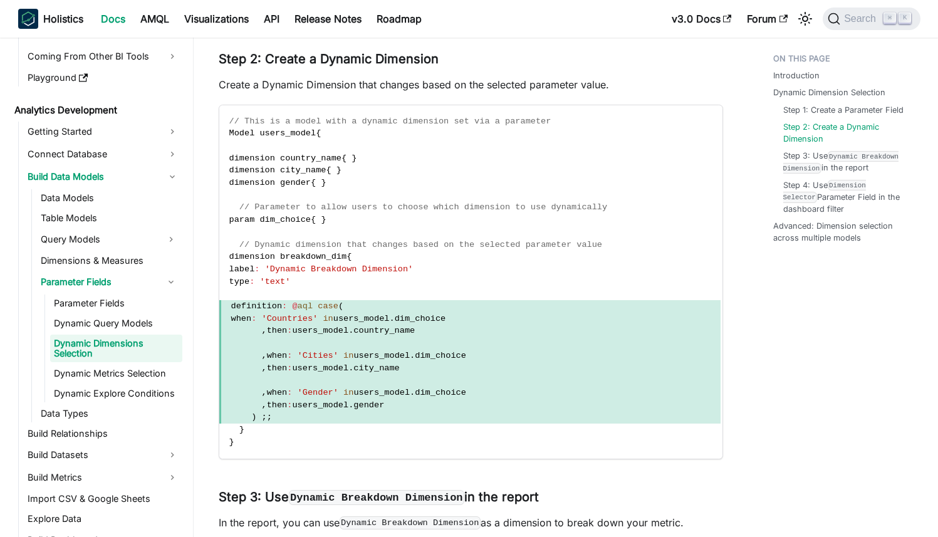
scroll to position [1832, 0]
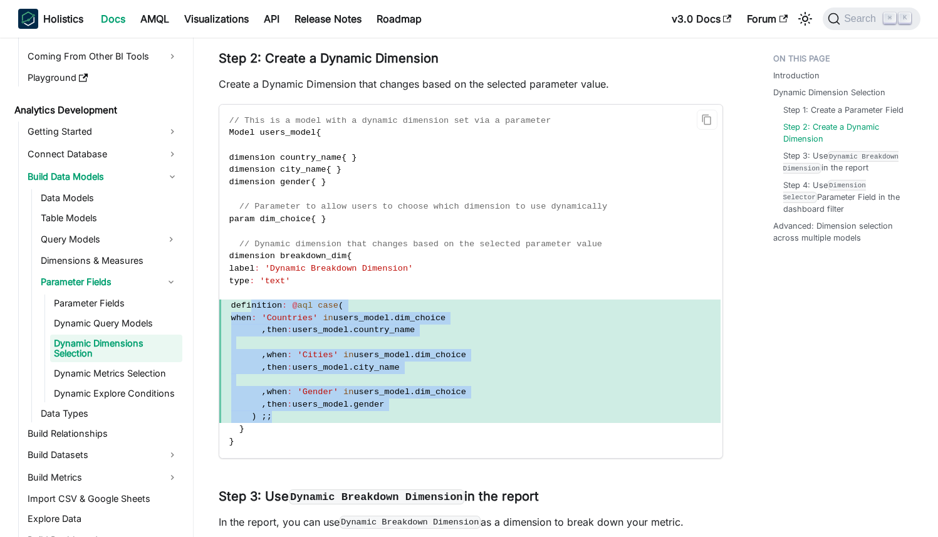
drag, startPoint x: 251, startPoint y: 305, endPoint x: 298, endPoint y: 412, distance: 116.7
click at [298, 412] on code "// This is a model with a dynamic dimension set via a parameter Model users_mod…" at bounding box center [469, 281] width 501 height 353
copy code "definition : @ aql case ( when : 'Countries' in users_model . dim_choice , then…"
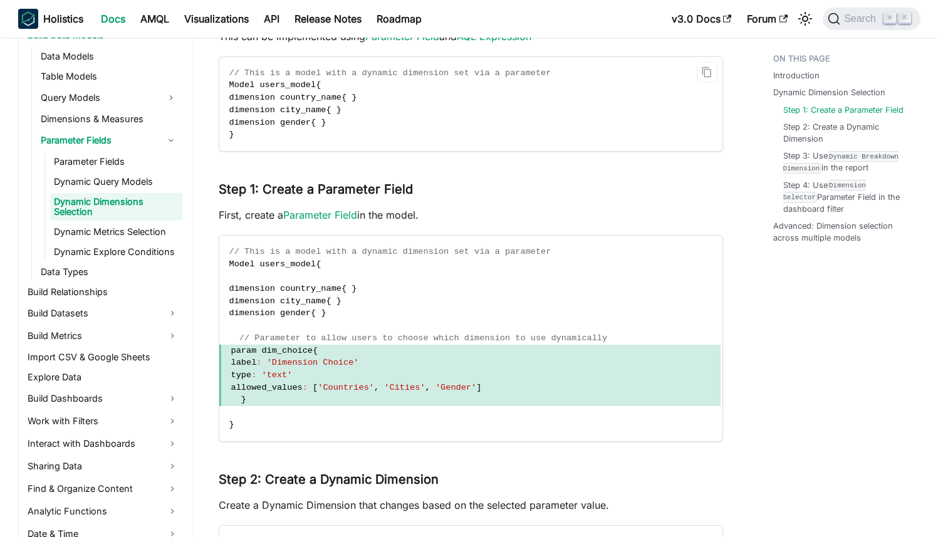
scroll to position [1413, 0]
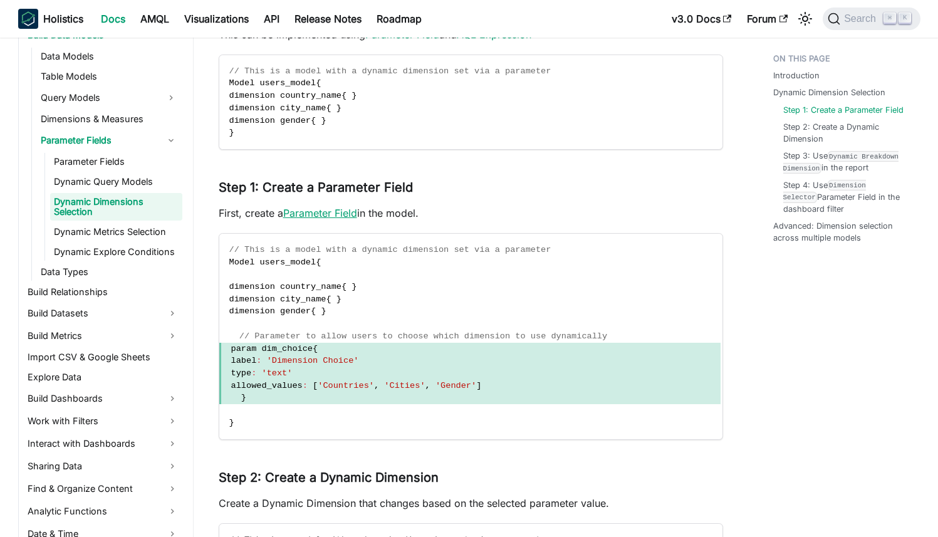
click at [340, 217] on link "Parameter Field" at bounding box center [320, 213] width 74 height 13
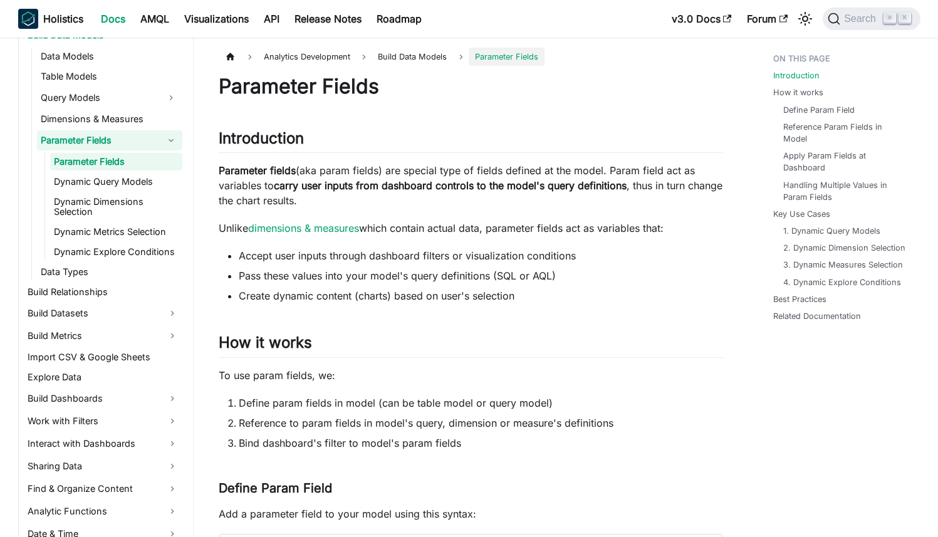
scroll to position [252, 0]
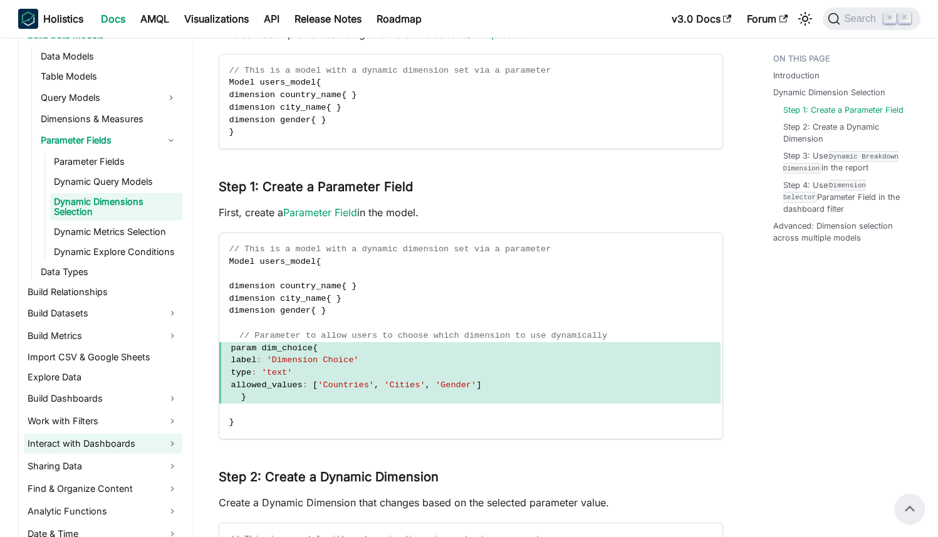
scroll to position [1322, 0]
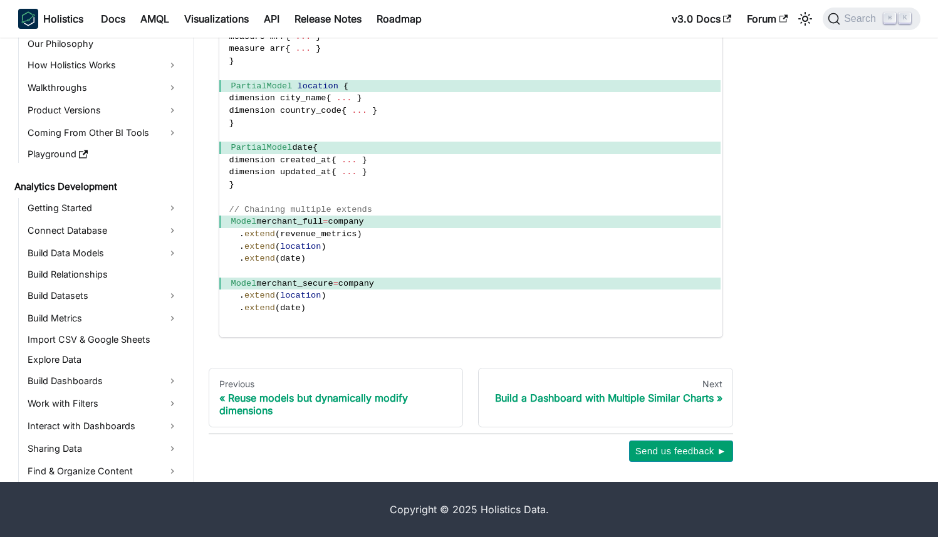
scroll to position [548, 0]
